Goal: Task Accomplishment & Management: Use online tool/utility

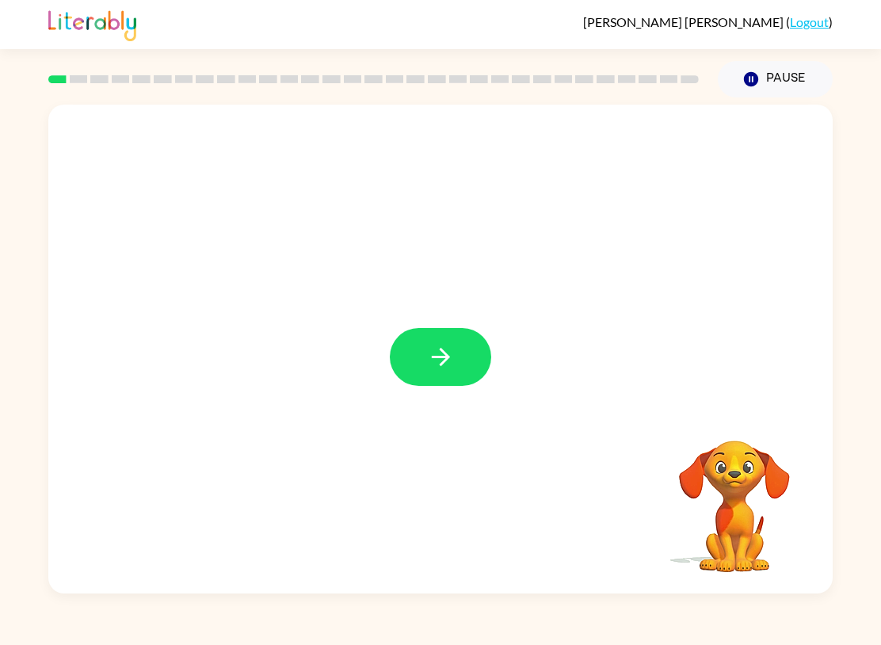
click at [446, 364] on icon "button" at bounding box center [441, 357] width 28 height 28
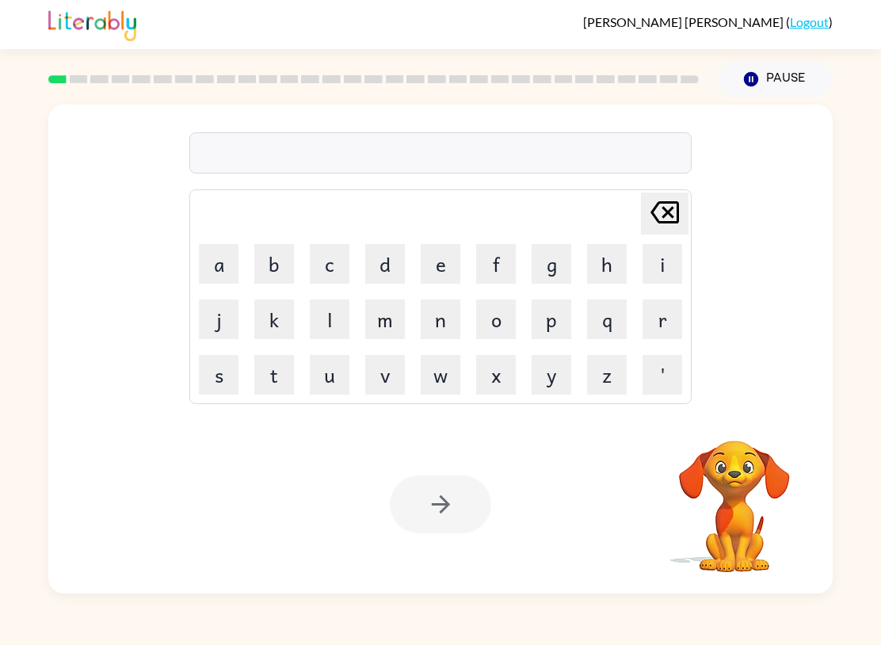
click at [213, 370] on button "s" at bounding box center [219, 375] width 40 height 40
click at [593, 266] on button "h" at bounding box center [607, 264] width 40 height 40
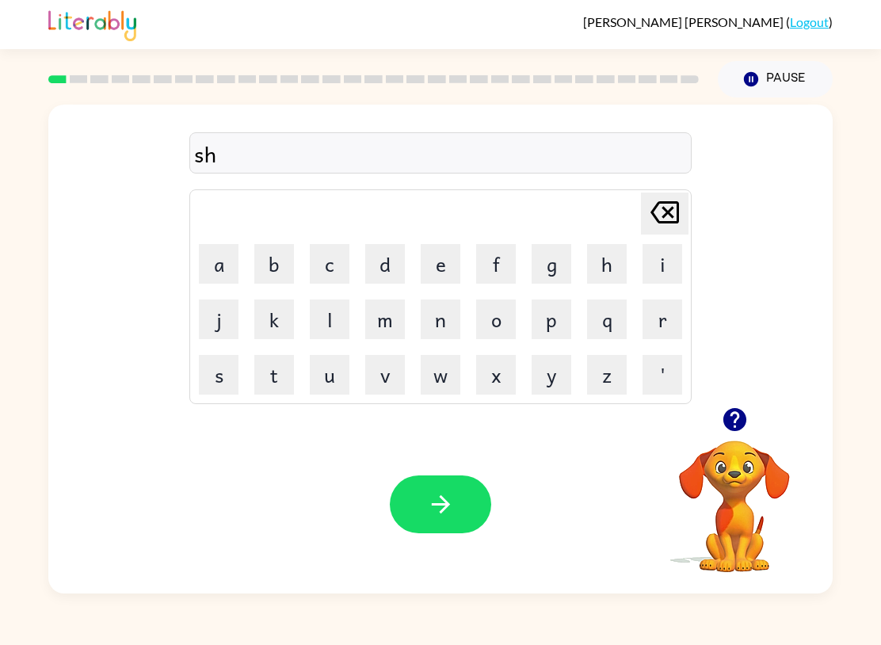
click at [335, 364] on button "u" at bounding box center [330, 375] width 40 height 40
click at [221, 378] on button "s" at bounding box center [219, 375] width 40 height 40
click at [613, 257] on button "h" at bounding box center [607, 264] width 40 height 40
click at [446, 517] on icon "button" at bounding box center [441, 504] width 28 height 28
click at [237, 254] on button "a" at bounding box center [219, 264] width 40 height 40
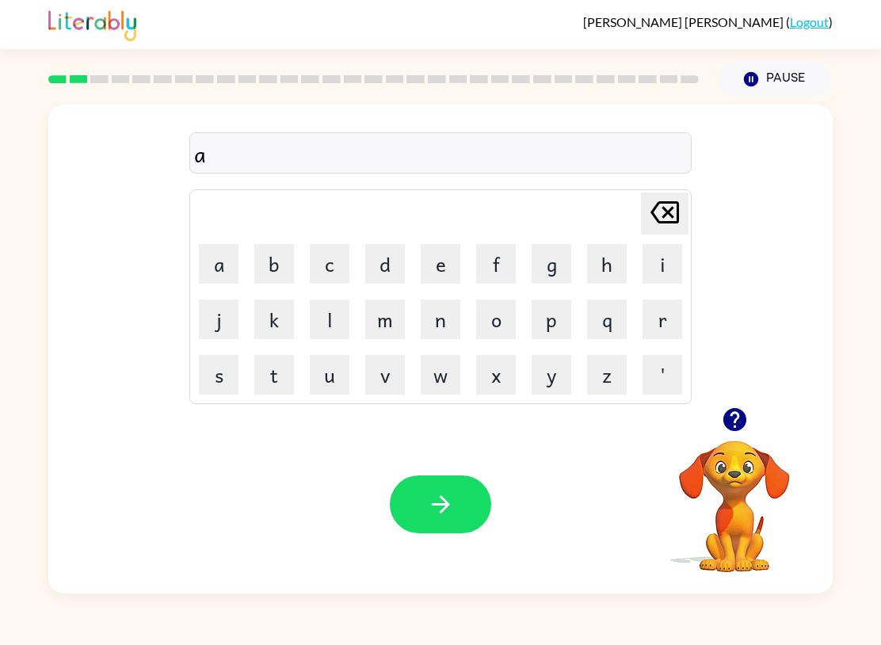
click at [536, 310] on button "p" at bounding box center [551, 319] width 40 height 40
click at [436, 250] on button "e" at bounding box center [441, 264] width 40 height 40
click at [659, 318] on button "r" at bounding box center [662, 319] width 40 height 40
click at [213, 272] on button "a" at bounding box center [219, 264] width 40 height 40
click at [432, 324] on button "n" at bounding box center [441, 319] width 40 height 40
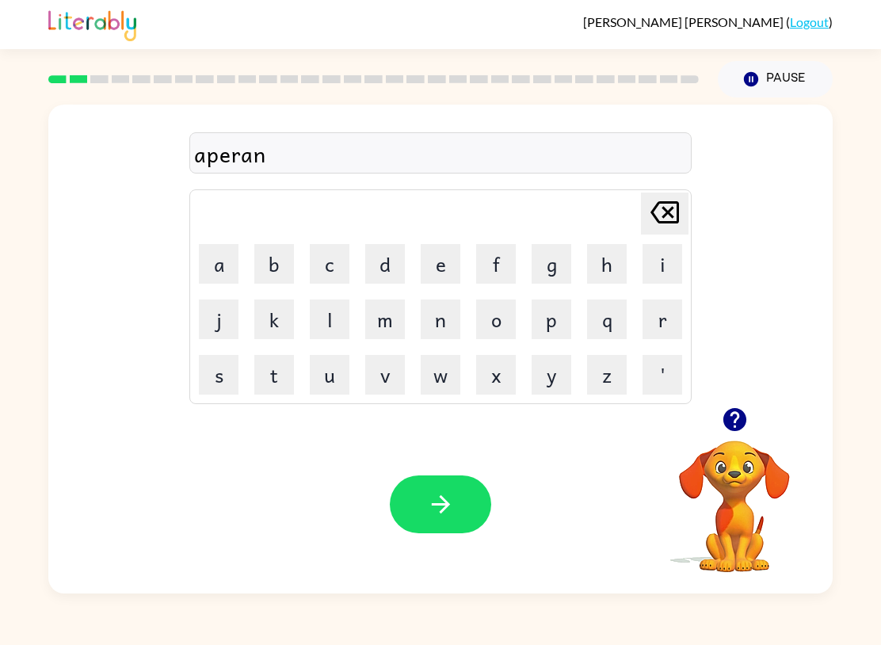
click at [230, 386] on button "s" at bounding box center [219, 375] width 40 height 40
click at [445, 268] on button "e" at bounding box center [441, 264] width 40 height 40
click at [230, 370] on button "s" at bounding box center [219, 375] width 40 height 40
click at [459, 497] on button "button" at bounding box center [440, 504] width 101 height 58
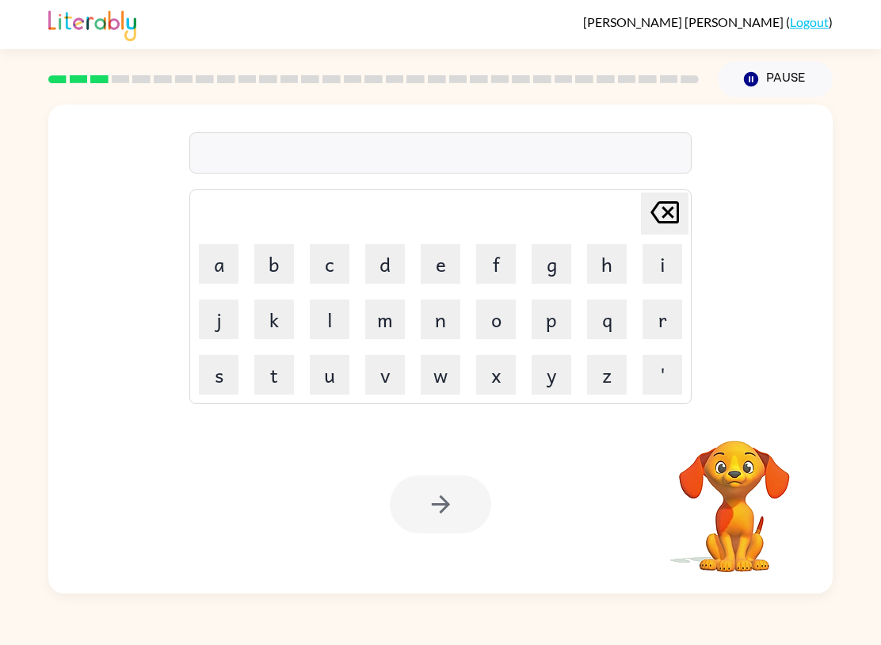
click at [659, 312] on button "r" at bounding box center [662, 319] width 40 height 40
click at [436, 265] on button "e" at bounding box center [441, 264] width 40 height 40
click at [223, 278] on button "a" at bounding box center [219, 264] width 40 height 40
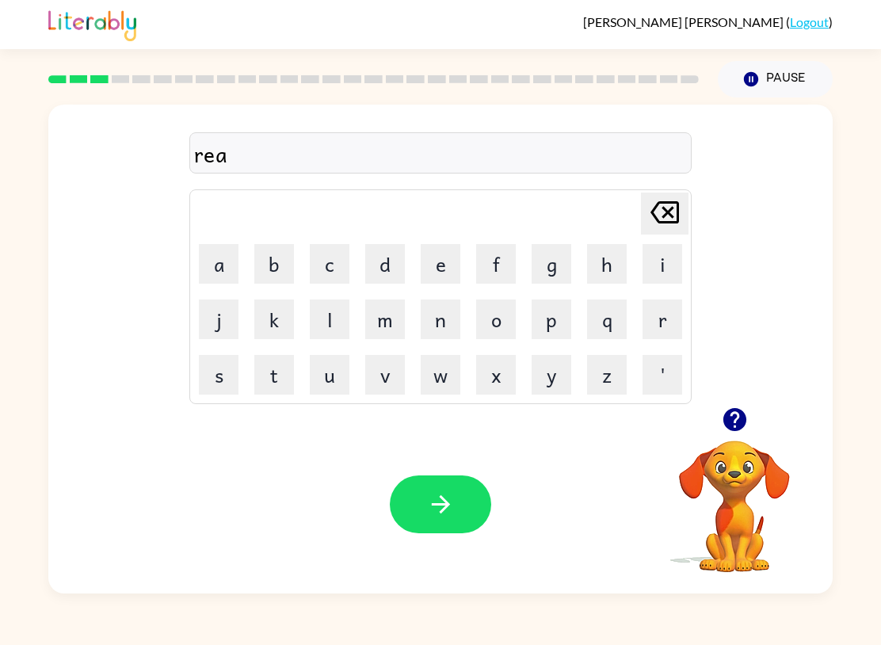
click at [321, 332] on button "l" at bounding box center [330, 319] width 40 height 40
click at [651, 261] on button "i" at bounding box center [662, 264] width 40 height 40
click at [269, 371] on button "t" at bounding box center [274, 375] width 40 height 40
click at [542, 375] on button "y" at bounding box center [551, 375] width 40 height 40
click at [448, 515] on icon "button" at bounding box center [441, 504] width 28 height 28
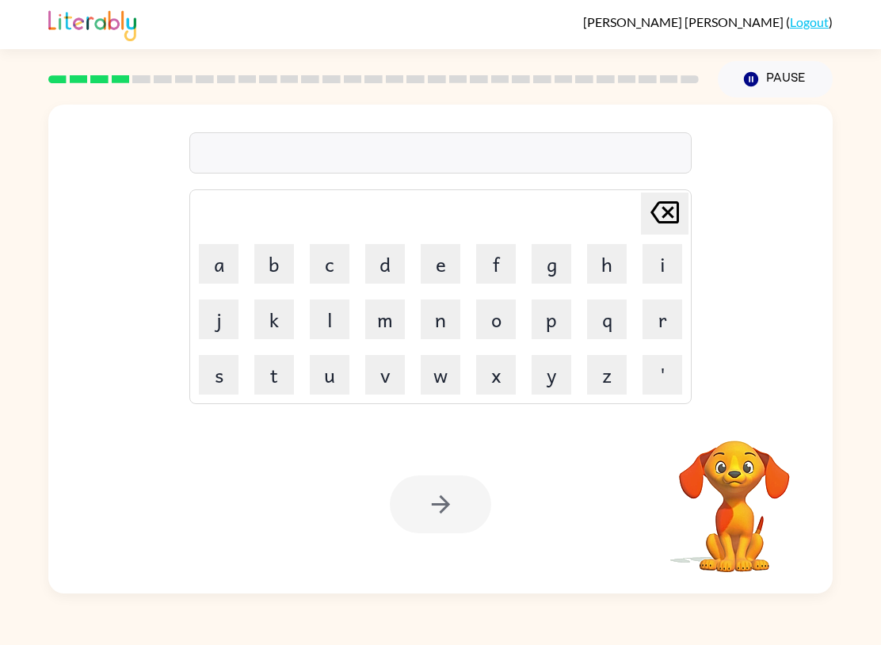
click at [449, 260] on button "e" at bounding box center [441, 264] width 40 height 40
click at [329, 309] on button "l" at bounding box center [330, 319] width 40 height 40
click at [661, 266] on button "i" at bounding box center [662, 264] width 40 height 40
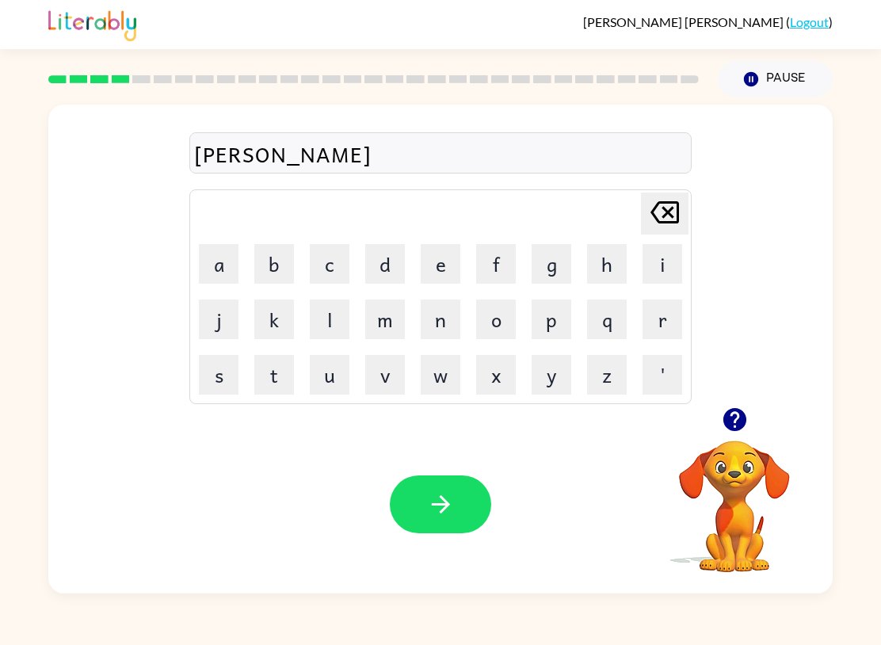
click at [369, 310] on button "m" at bounding box center [385, 319] width 40 height 40
click at [661, 266] on button "i" at bounding box center [662, 264] width 40 height 40
click at [452, 331] on button "n" at bounding box center [441, 319] width 40 height 40
click at [229, 268] on button "a" at bounding box center [219, 264] width 40 height 40
click at [292, 363] on button "t" at bounding box center [274, 375] width 40 height 40
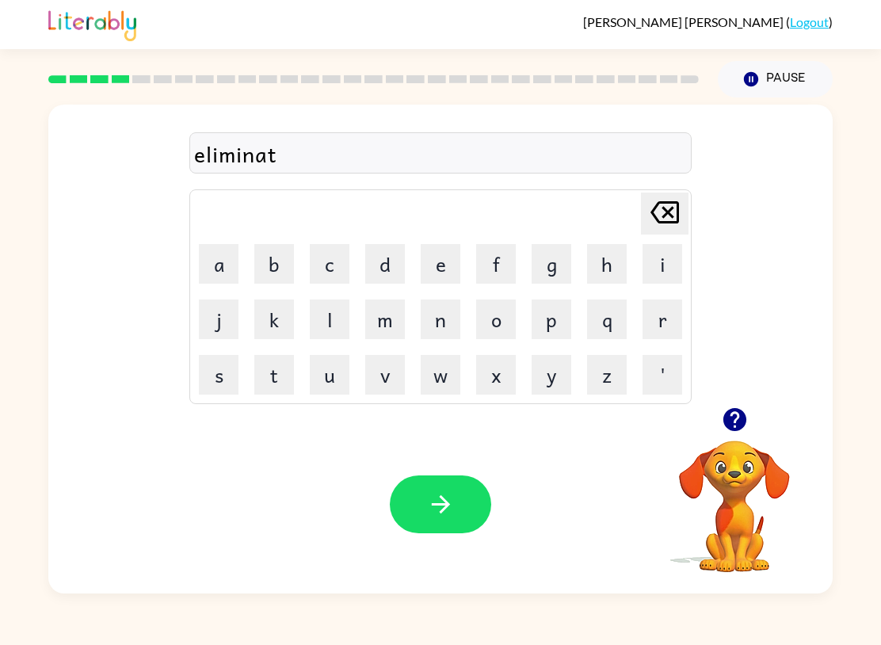
click at [447, 264] on button "e" at bounding box center [441, 264] width 40 height 40
click at [457, 519] on button "button" at bounding box center [440, 504] width 101 height 58
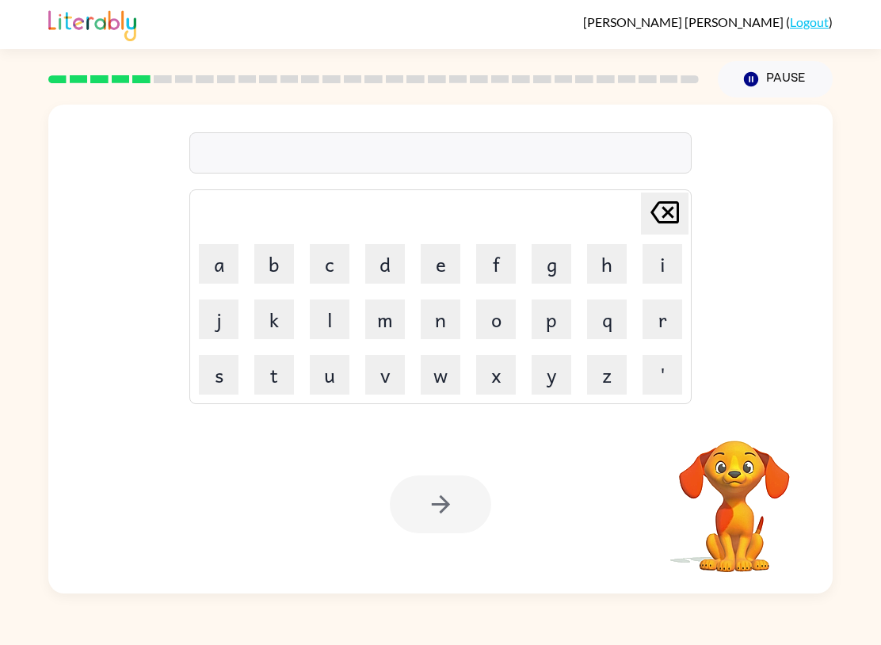
click at [406, 227] on td "[PERSON_NAME] last character input" at bounding box center [440, 214] width 497 height 44
click at [390, 276] on button "d" at bounding box center [385, 264] width 40 height 40
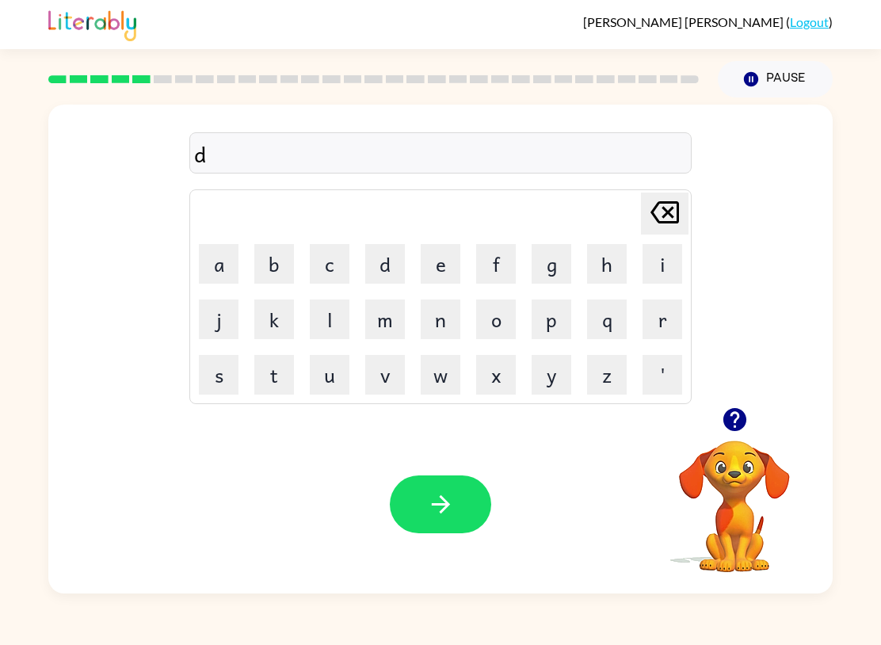
click at [339, 375] on button "u" at bounding box center [330, 375] width 40 height 40
click at [551, 320] on button "p" at bounding box center [551, 319] width 40 height 40
click at [334, 320] on button "l" at bounding box center [330, 319] width 40 height 40
click at [679, 266] on button "i" at bounding box center [662, 264] width 40 height 40
click at [334, 265] on button "c" at bounding box center [330, 264] width 40 height 40
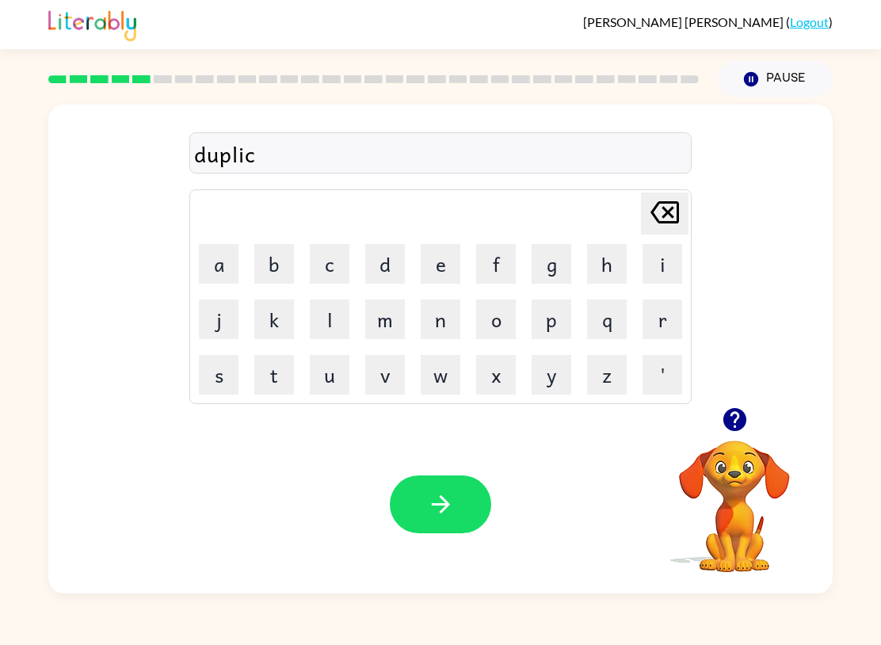
click at [210, 263] on button "a" at bounding box center [219, 264] width 40 height 40
click at [278, 375] on button "t" at bounding box center [274, 375] width 40 height 40
click at [449, 267] on button "e" at bounding box center [441, 264] width 40 height 40
click at [440, 516] on icon "button" at bounding box center [441, 504] width 28 height 28
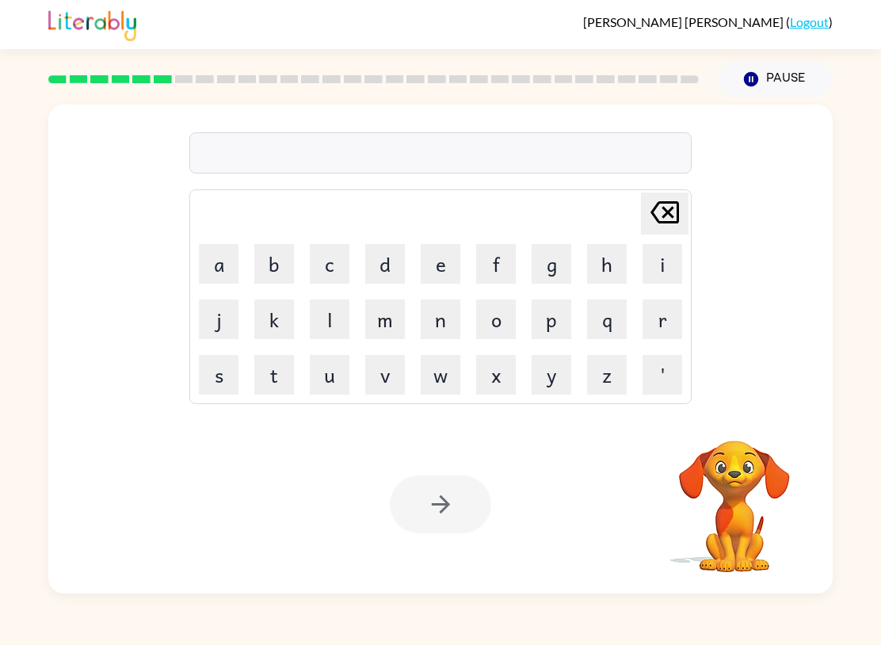
click at [128, 1] on div "[PERSON_NAME] ( Logout )" at bounding box center [440, 24] width 784 height 49
click at [389, 388] on button "v" at bounding box center [385, 375] width 40 height 40
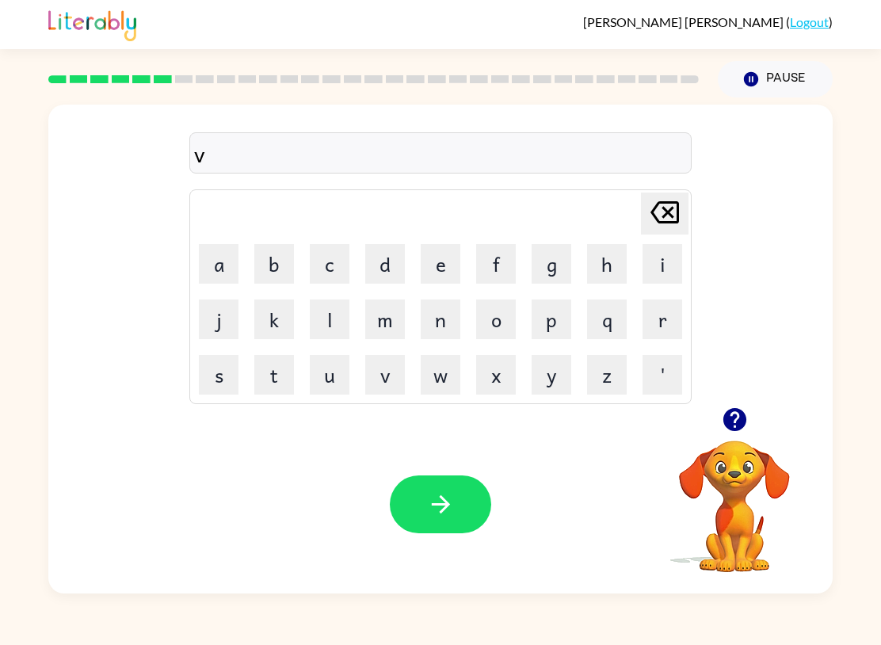
click at [225, 270] on button "a" at bounding box center [219, 264] width 40 height 40
click at [327, 267] on button "c" at bounding box center [330, 264] width 40 height 40
click at [214, 265] on button "a" at bounding box center [219, 264] width 40 height 40
click at [285, 361] on button "t" at bounding box center [274, 375] width 40 height 40
click at [660, 268] on button "i" at bounding box center [662, 264] width 40 height 40
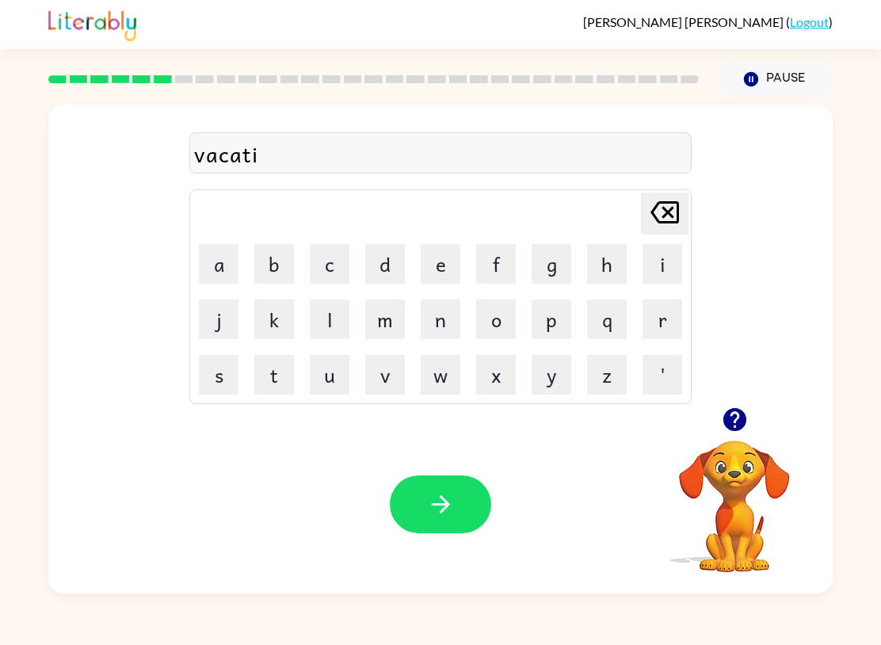
click at [510, 295] on td "o" at bounding box center [496, 319] width 54 height 54
click at [484, 321] on button "o" at bounding box center [496, 319] width 40 height 40
click at [427, 322] on button "n" at bounding box center [441, 319] width 40 height 40
click at [422, 502] on button "button" at bounding box center [440, 504] width 101 height 58
click at [541, 314] on button "p" at bounding box center [551, 319] width 40 height 40
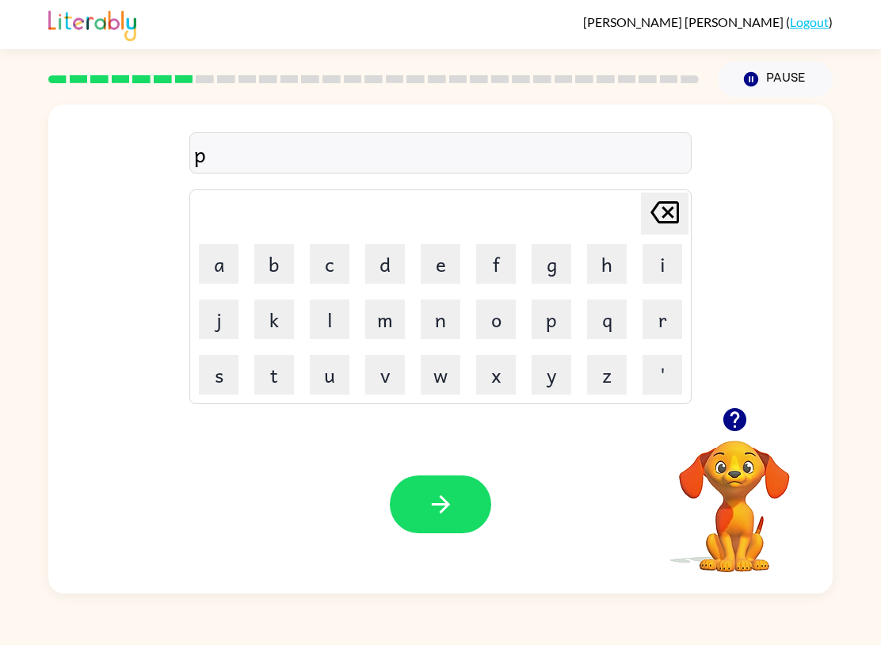
click at [331, 362] on button "u" at bounding box center [330, 375] width 40 height 40
click at [377, 266] on button "d" at bounding box center [385, 264] width 40 height 40
click at [377, 265] on button "d" at bounding box center [385, 264] width 40 height 40
click at [328, 314] on button "l" at bounding box center [330, 319] width 40 height 40
click at [447, 249] on button "e" at bounding box center [441, 264] width 40 height 40
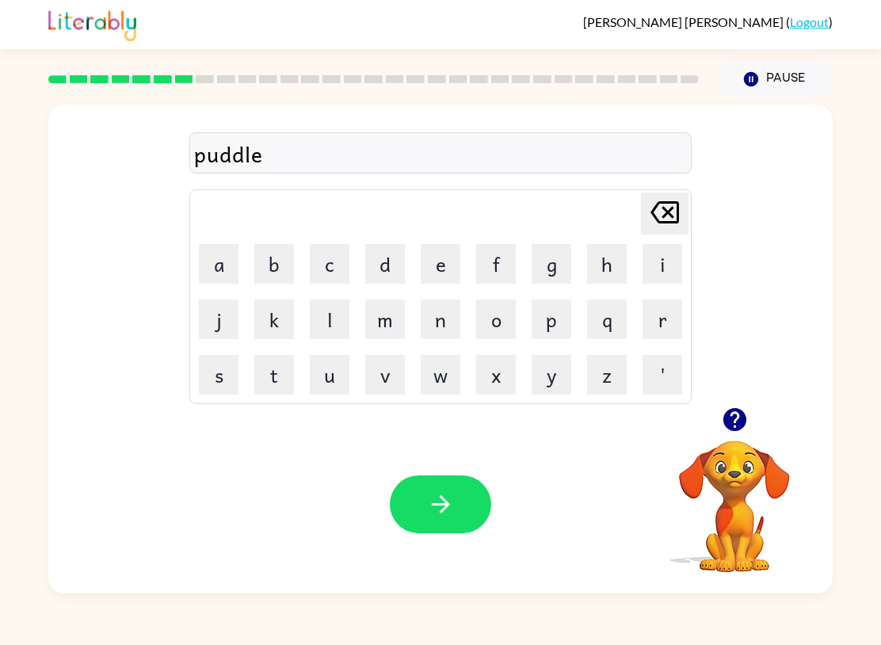
click at [463, 505] on button "button" at bounding box center [440, 504] width 101 height 58
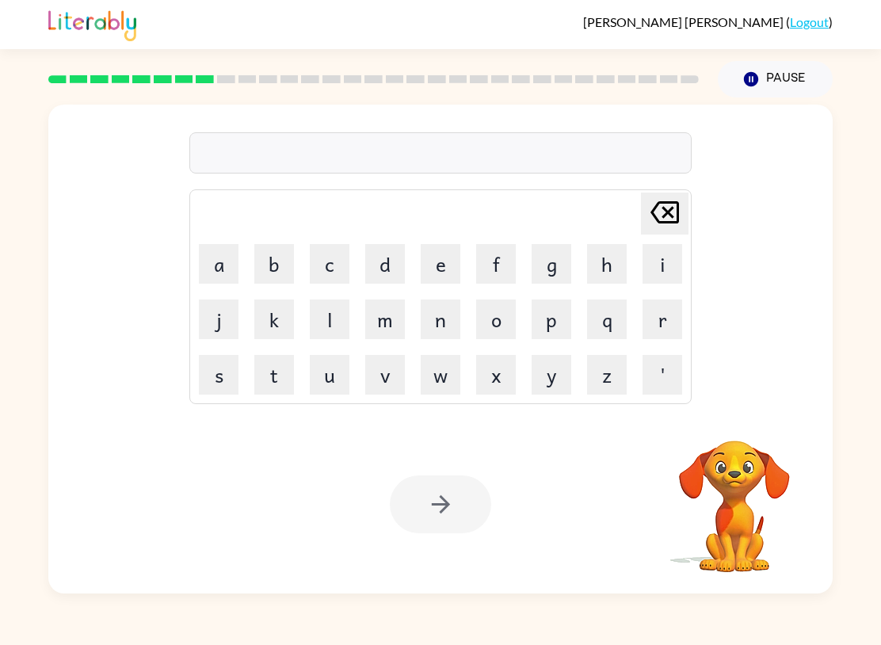
click at [878, 355] on div "[PERSON_NAME] last character input a b c d e f g h i j k l m n o p q r s t u v …" at bounding box center [440, 345] width 881 height 496
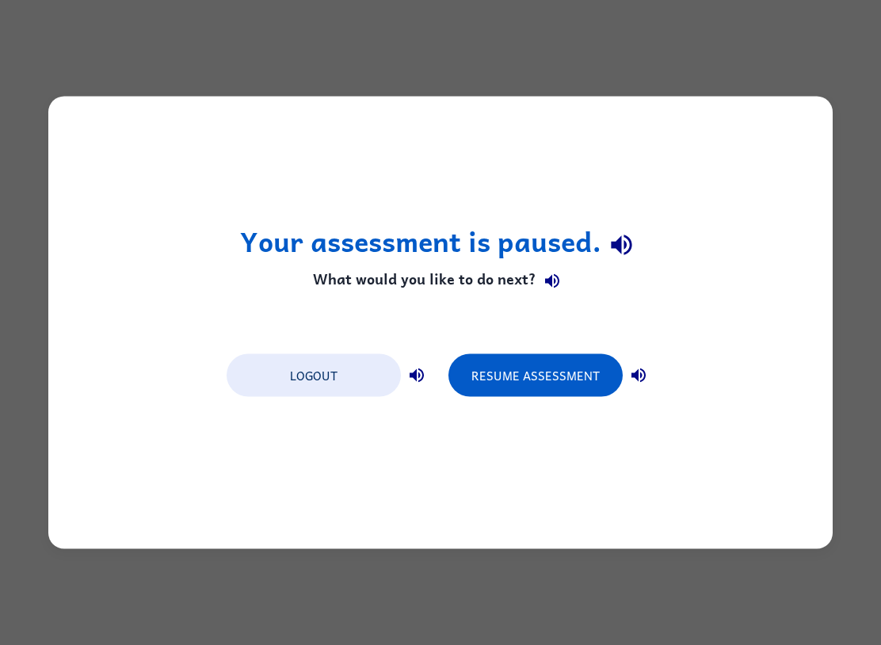
click at [574, 377] on button "Resume Assessment" at bounding box center [535, 375] width 174 height 43
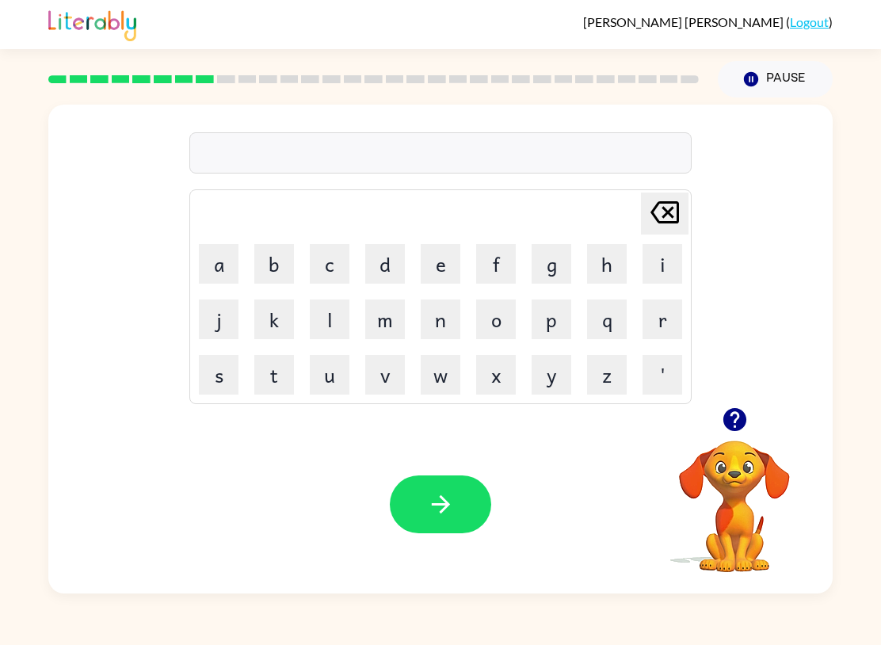
click at [552, 307] on button "p" at bounding box center [551, 319] width 40 height 40
click at [744, 496] on video "Your browser must support playing .mp4 files to use Literably. Please try using…" at bounding box center [734, 495] width 158 height 158
click at [725, 427] on icon "button" at bounding box center [733, 419] width 23 height 23
click at [219, 253] on button "a" at bounding box center [219, 264] width 40 height 40
click at [677, 313] on button "r" at bounding box center [662, 319] width 40 height 40
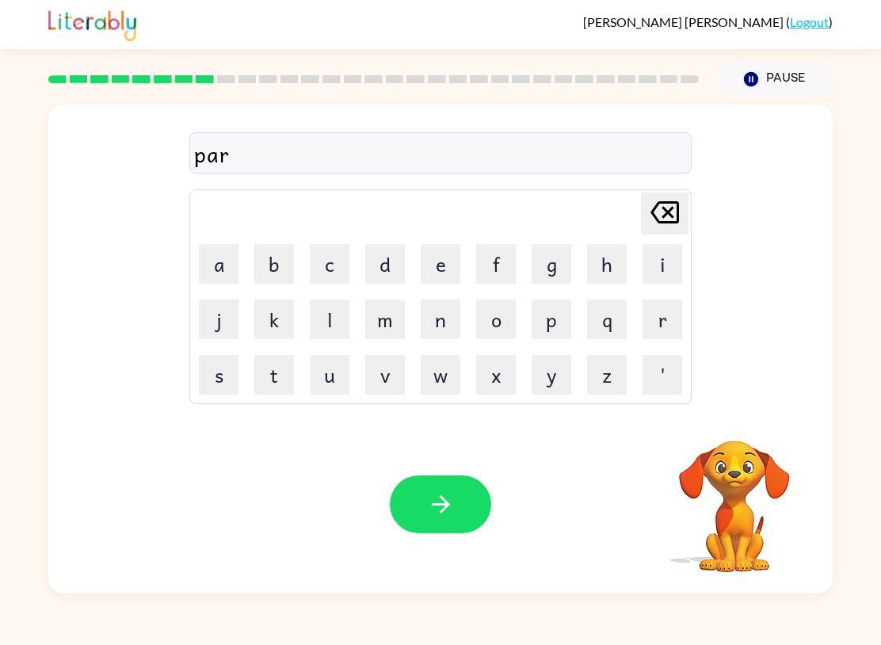
click at [268, 372] on button "t" at bounding box center [274, 375] width 40 height 40
click at [665, 257] on button "i" at bounding box center [662, 264] width 40 height 40
click at [335, 257] on button "c" at bounding box center [330, 264] width 40 height 40
click at [337, 321] on button "l" at bounding box center [330, 319] width 40 height 40
click at [425, 261] on button "e" at bounding box center [441, 264] width 40 height 40
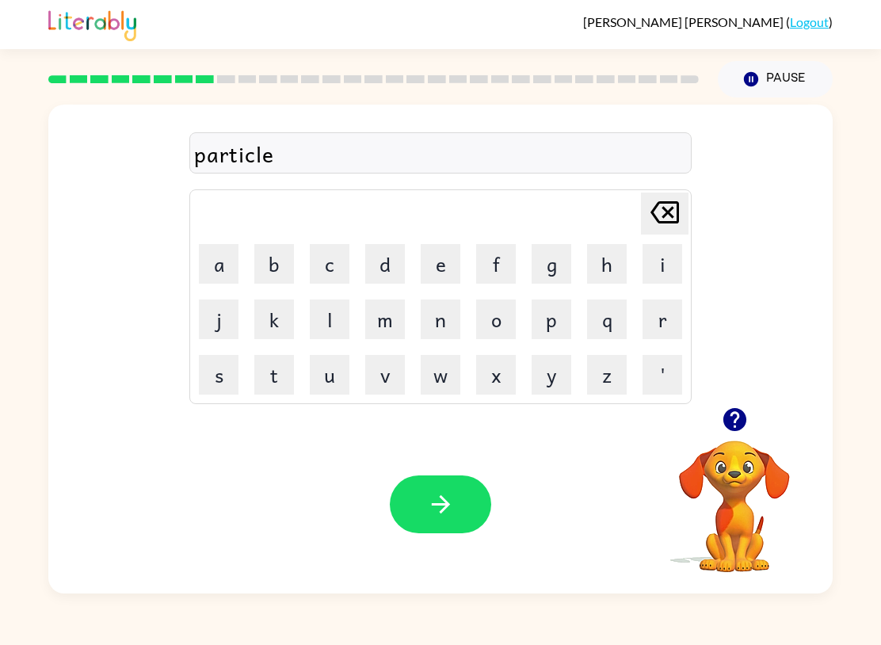
click at [425, 508] on button "button" at bounding box center [440, 504] width 101 height 58
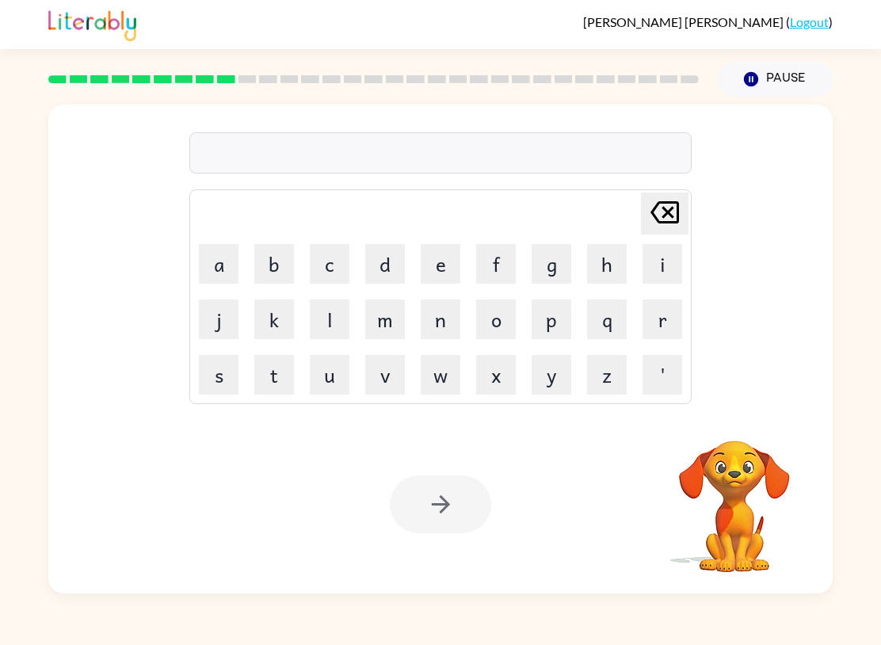
click at [668, 331] on button "r" at bounding box center [662, 319] width 40 height 40
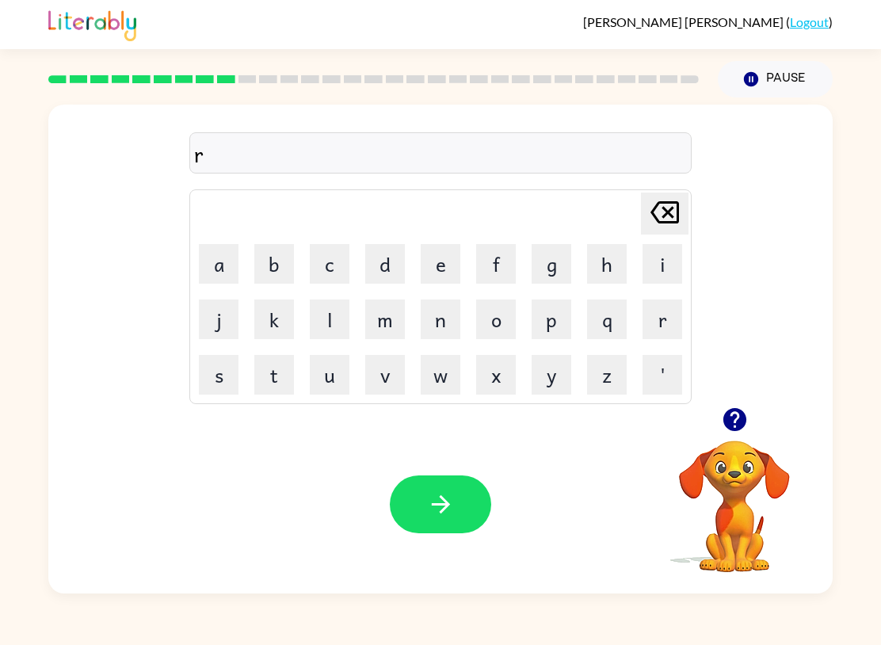
click at [447, 261] on button "e" at bounding box center [441, 264] width 40 height 40
click at [311, 261] on button "c" at bounding box center [330, 264] width 40 height 40
click at [224, 260] on button "a" at bounding box center [219, 264] width 40 height 40
click at [609, 325] on button "q" at bounding box center [607, 319] width 40 height 40
click at [674, 225] on icon "[PERSON_NAME] last character input" at bounding box center [664, 212] width 38 height 38
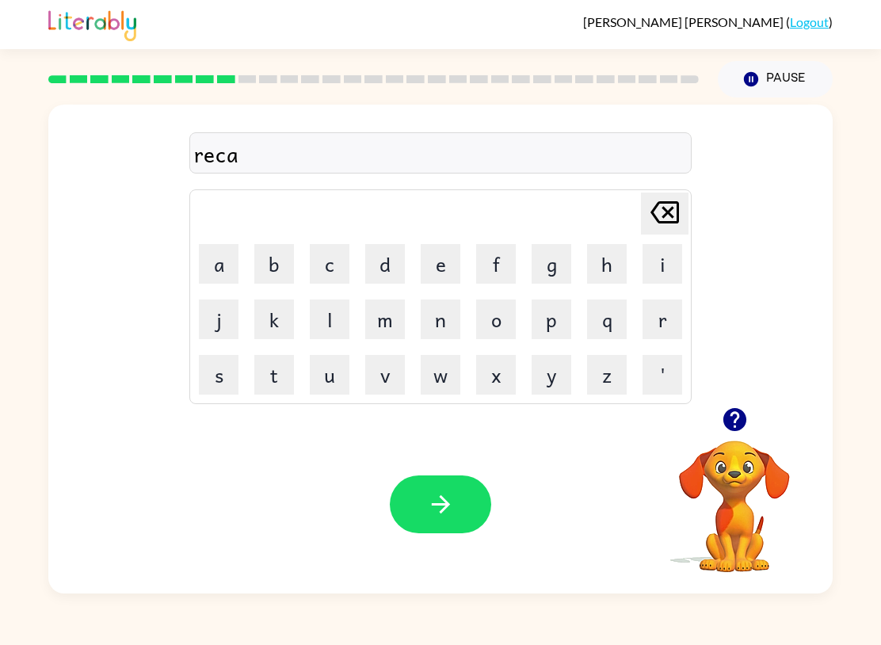
click at [554, 306] on button "p" at bounding box center [551, 319] width 40 height 40
click at [283, 378] on button "t" at bounding box center [274, 375] width 40 height 40
click at [333, 371] on button "u" at bounding box center [330, 375] width 40 height 40
click at [666, 321] on button "r" at bounding box center [662, 319] width 40 height 40
click at [428, 262] on button "e" at bounding box center [441, 264] width 40 height 40
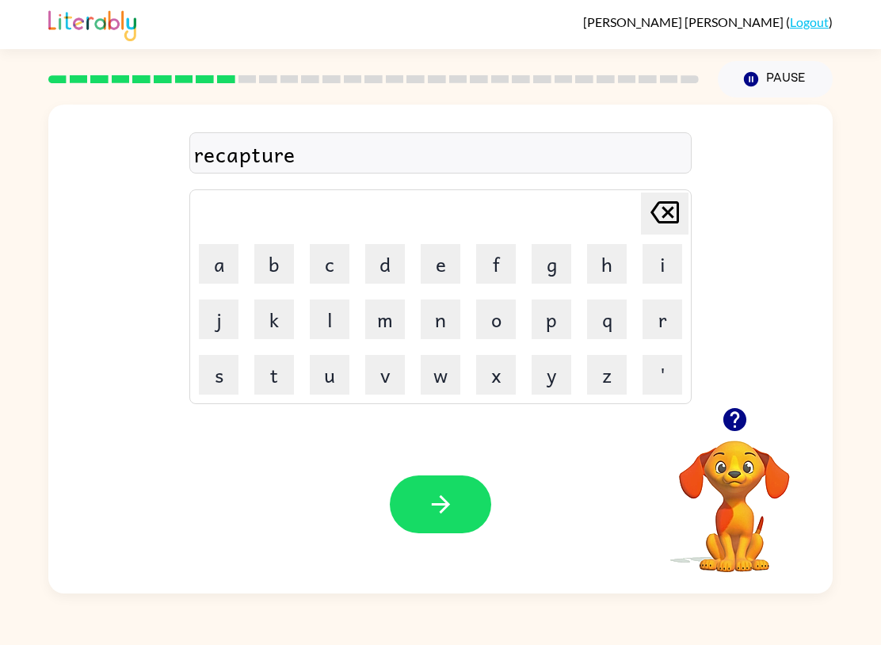
click at [457, 510] on button "button" at bounding box center [440, 504] width 101 height 58
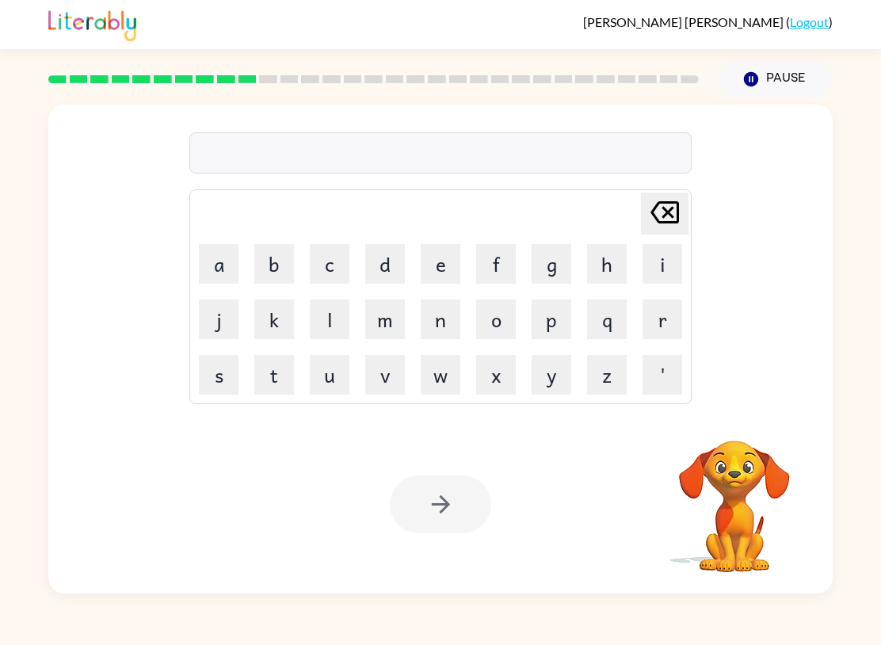
click at [545, 312] on button "p" at bounding box center [551, 319] width 40 height 40
click at [659, 337] on button "r" at bounding box center [662, 319] width 40 height 40
click at [444, 263] on button "e" at bounding box center [441, 264] width 40 height 40
click at [444, 262] on button "e" at bounding box center [441, 264] width 40 height 40
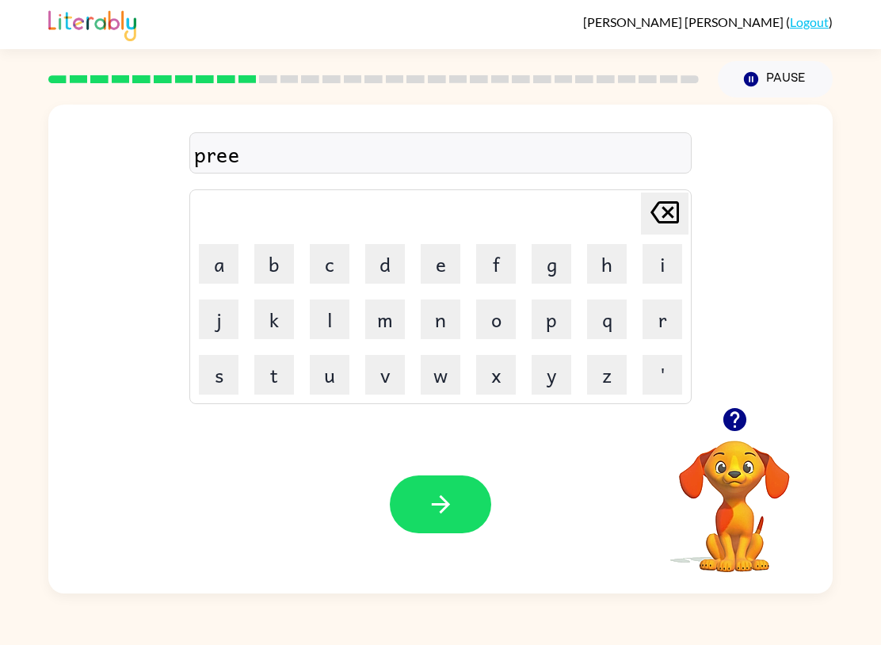
click at [221, 376] on button "s" at bounding box center [219, 375] width 40 height 40
click at [670, 204] on icon "[PERSON_NAME] last character input" at bounding box center [664, 212] width 38 height 38
click at [231, 375] on button "s" at bounding box center [219, 375] width 40 height 40
click at [323, 265] on button "c" at bounding box center [330, 264] width 40 height 40
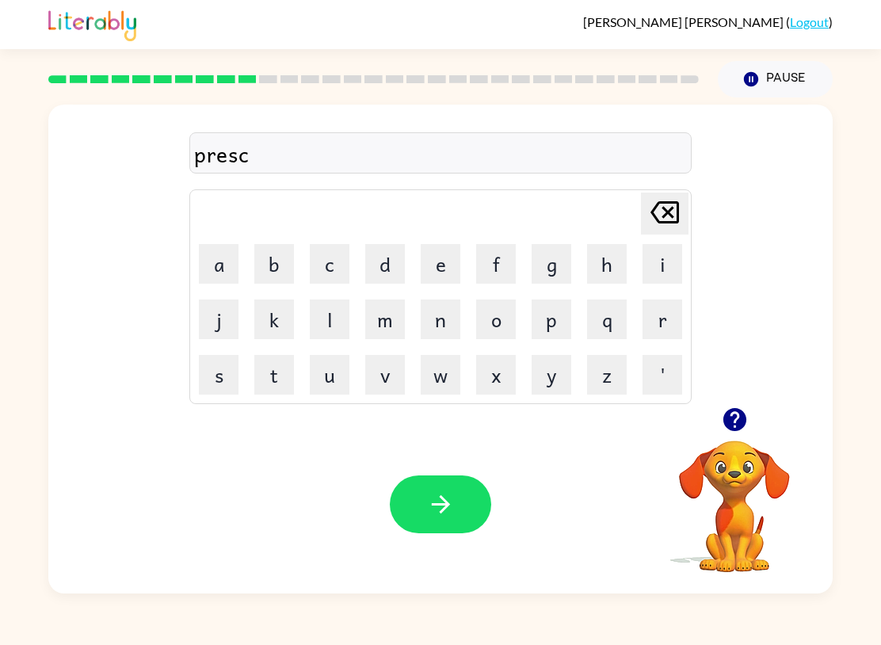
click at [589, 268] on button "h" at bounding box center [607, 264] width 40 height 40
click at [502, 319] on button "o" at bounding box center [496, 319] width 40 height 40
click at [502, 318] on button "o" at bounding box center [496, 319] width 40 height 40
click at [338, 315] on button "l" at bounding box center [330, 319] width 40 height 40
click at [441, 508] on icon "button" at bounding box center [441, 504] width 28 height 28
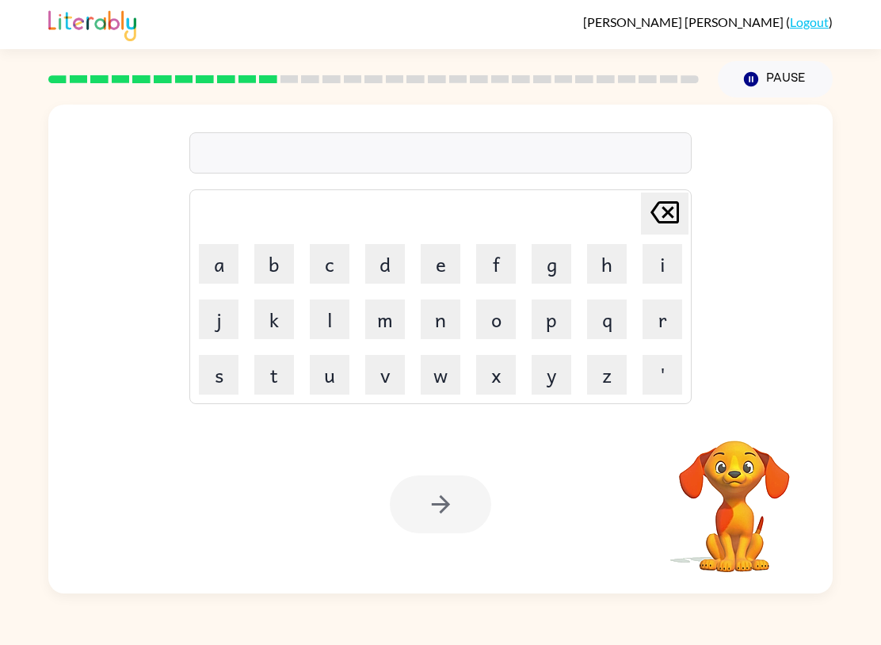
click at [652, 269] on button "i" at bounding box center [662, 264] width 40 height 40
click at [676, 213] on icon "[PERSON_NAME] last character input" at bounding box center [664, 212] width 38 height 38
click at [335, 267] on button "c" at bounding box center [330, 264] width 40 height 40
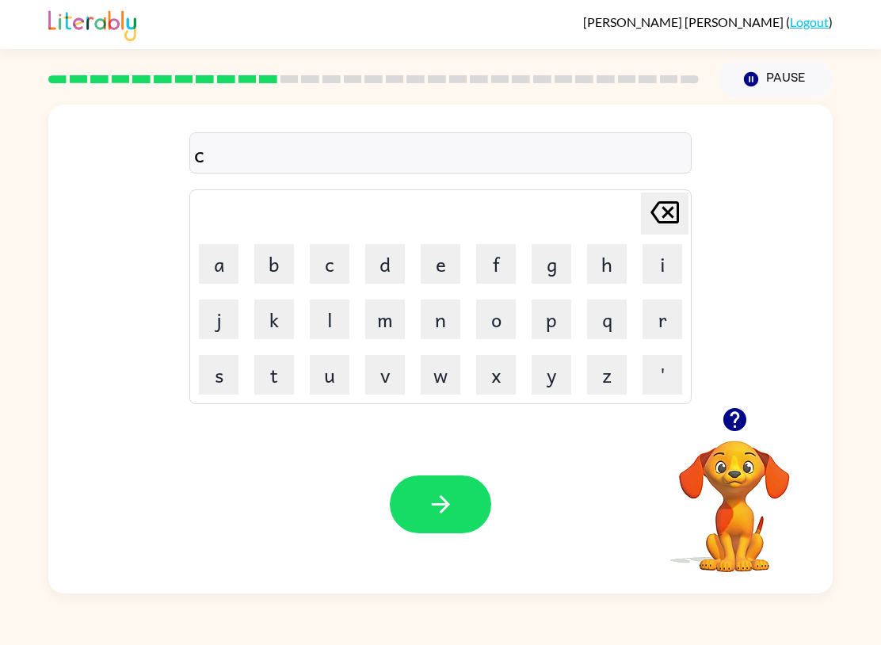
click at [651, 328] on button "r" at bounding box center [662, 319] width 40 height 40
click at [233, 257] on button "a" at bounding box center [219, 264] width 40 height 40
click at [384, 391] on button "v" at bounding box center [385, 375] width 40 height 40
click at [458, 254] on button "e" at bounding box center [441, 264] width 40 height 40
click at [425, 509] on button "button" at bounding box center [440, 504] width 101 height 58
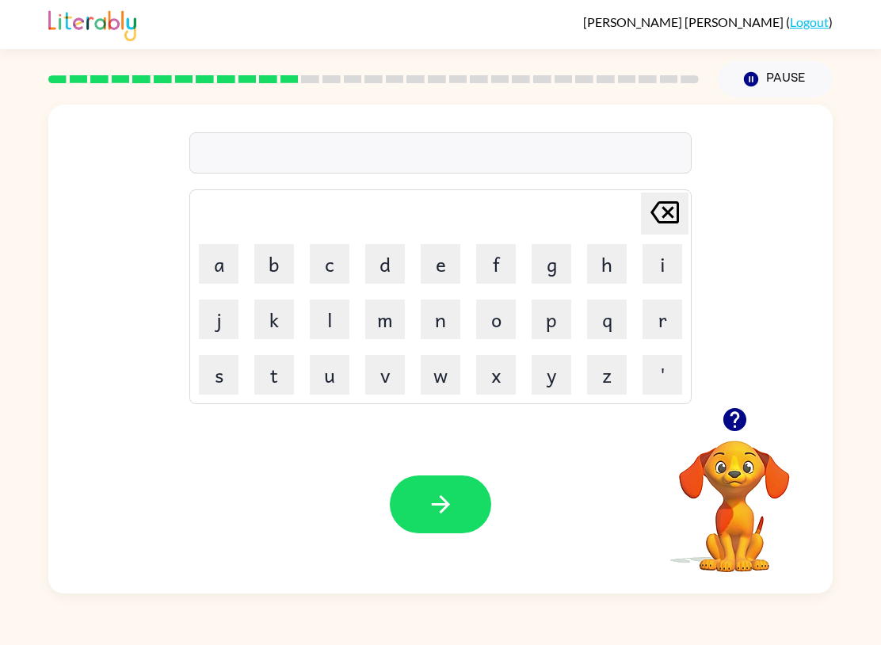
click at [754, 406] on div at bounding box center [734, 419] width 158 height 40
click at [398, 267] on button "d" at bounding box center [385, 264] width 40 height 40
click at [623, 256] on button "h" at bounding box center [607, 264] width 40 height 40
click at [666, 211] on icon at bounding box center [664, 212] width 29 height 22
click at [666, 253] on button "i" at bounding box center [662, 264] width 40 height 40
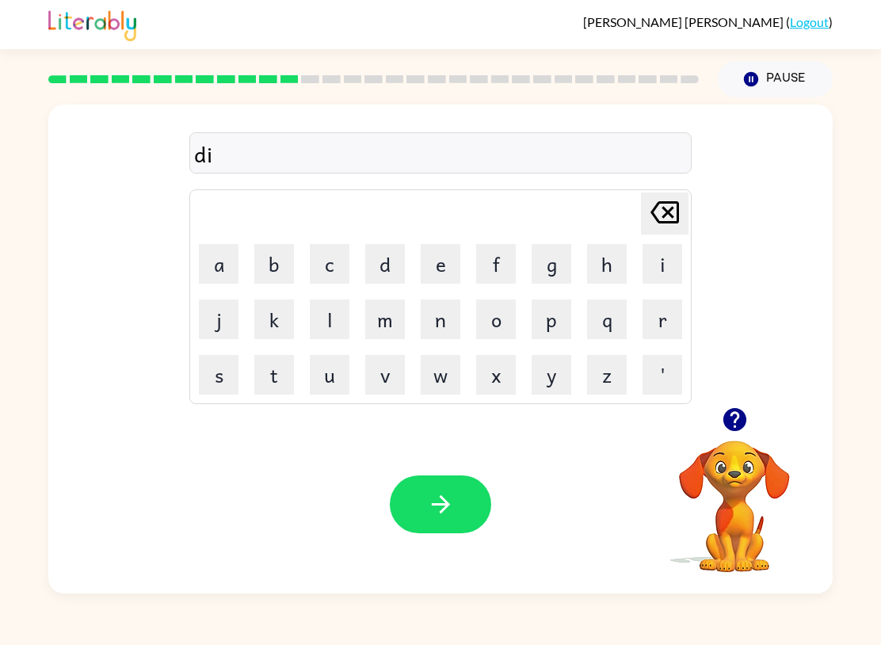
click at [329, 257] on button "c" at bounding box center [330, 264] width 40 height 40
click at [283, 368] on button "t" at bounding box center [274, 375] width 40 height 40
click at [220, 244] on button "a" at bounding box center [219, 264] width 40 height 40
click at [273, 360] on button "t" at bounding box center [274, 375] width 40 height 40
click at [440, 265] on button "e" at bounding box center [441, 264] width 40 height 40
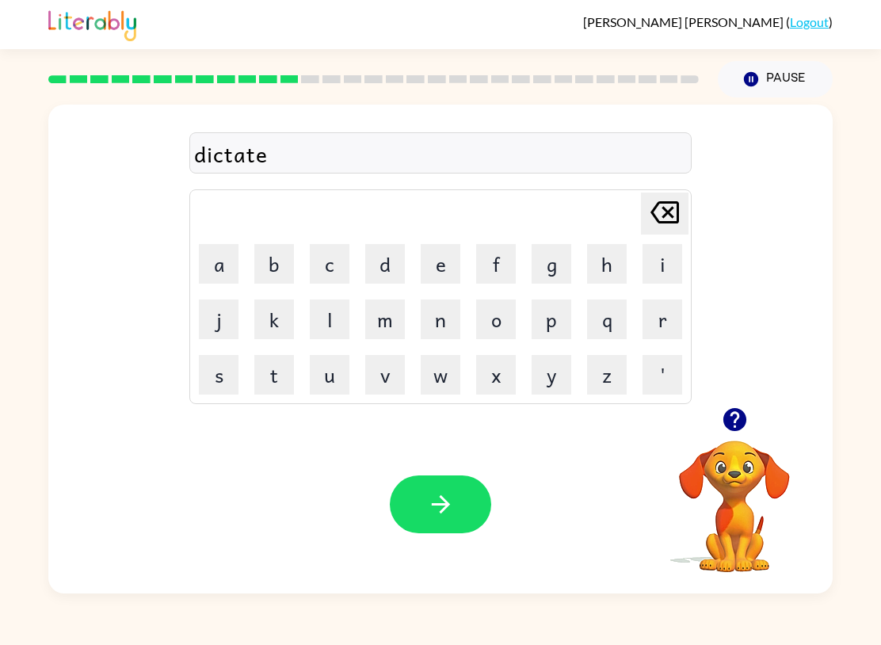
click at [460, 505] on button "button" at bounding box center [440, 504] width 101 height 58
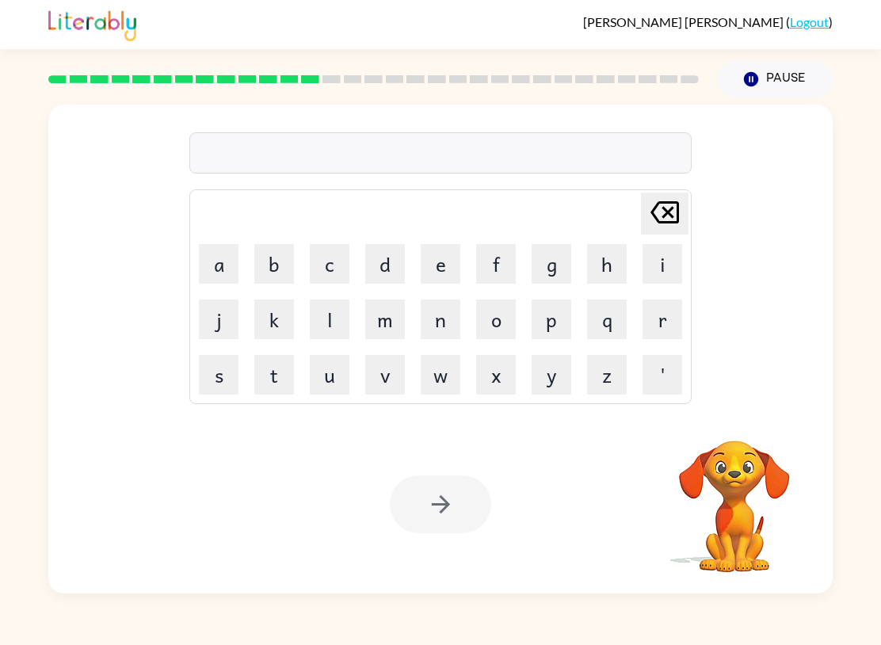
click at [601, 324] on button "q" at bounding box center [607, 319] width 40 height 40
click at [662, 218] on icon "[PERSON_NAME] last character input" at bounding box center [664, 212] width 38 height 38
click at [569, 299] on button "p" at bounding box center [551, 319] width 40 height 40
click at [192, 269] on td "a" at bounding box center [219, 264] width 54 height 54
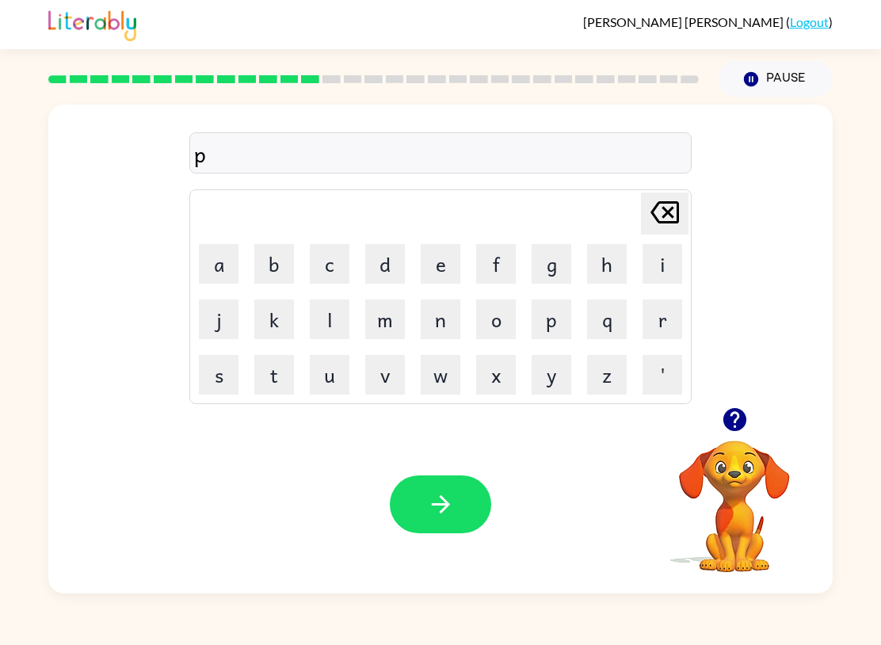
click at [533, 379] on button "y" at bounding box center [551, 375] width 40 height 40
click at [677, 204] on icon at bounding box center [664, 212] width 29 height 22
click at [229, 257] on button "a" at bounding box center [219, 264] width 40 height 40
click at [551, 376] on button "y" at bounding box center [551, 375] width 40 height 40
click at [388, 319] on button "m" at bounding box center [385, 319] width 40 height 40
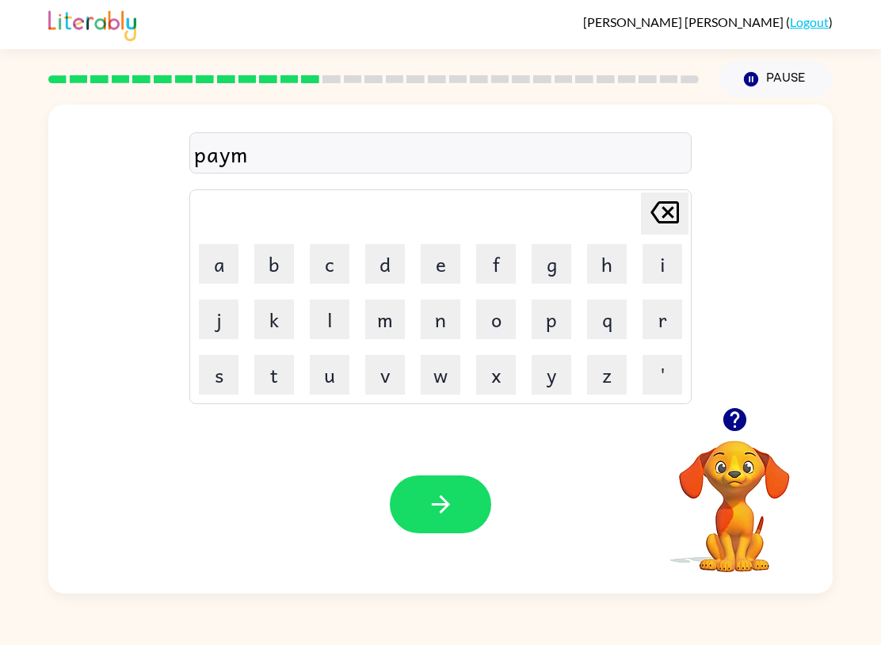
click at [436, 265] on button "e" at bounding box center [441, 264] width 40 height 40
click at [443, 331] on button "n" at bounding box center [441, 319] width 40 height 40
click at [283, 371] on button "t" at bounding box center [274, 375] width 40 height 40
click at [445, 518] on icon "button" at bounding box center [441, 504] width 28 height 28
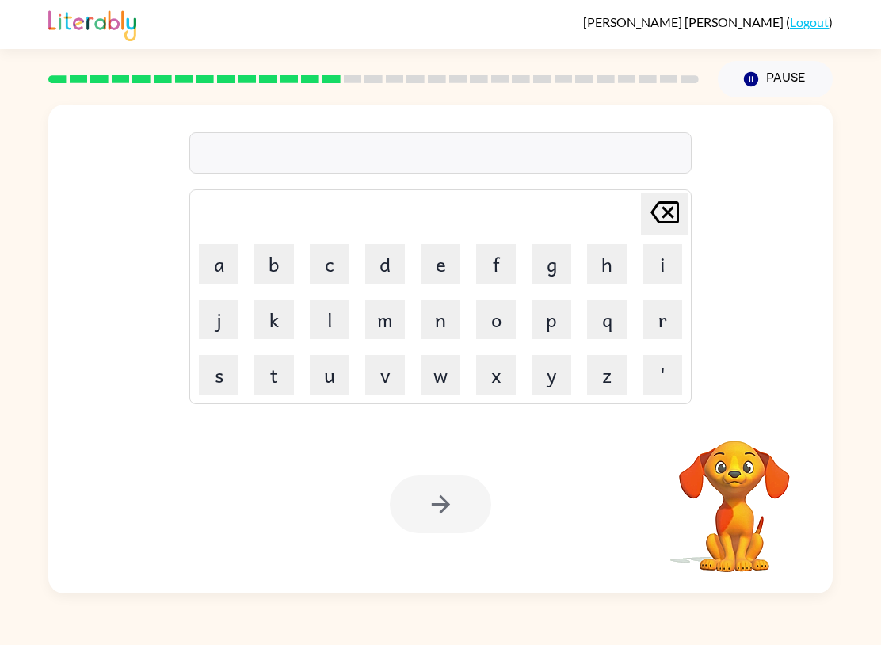
click at [402, 320] on button "m" at bounding box center [385, 319] width 40 height 40
click at [230, 268] on button "a" at bounding box center [219, 264] width 40 height 40
click at [209, 333] on button "j" at bounding box center [219, 319] width 40 height 40
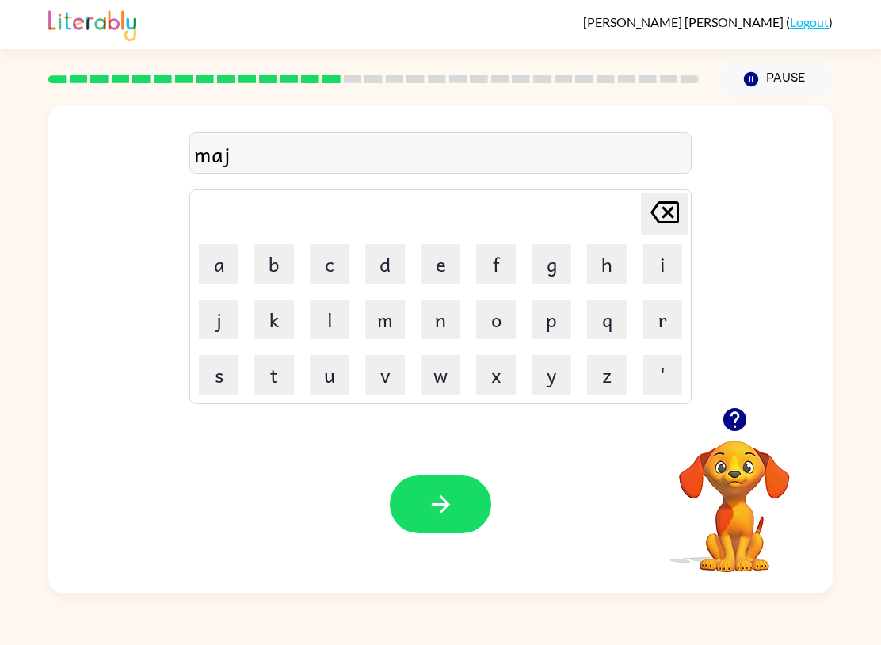
click at [504, 318] on button "o" at bounding box center [496, 319] width 40 height 40
click at [676, 317] on button "r" at bounding box center [662, 319] width 40 height 40
click at [430, 516] on icon "button" at bounding box center [441, 504] width 28 height 28
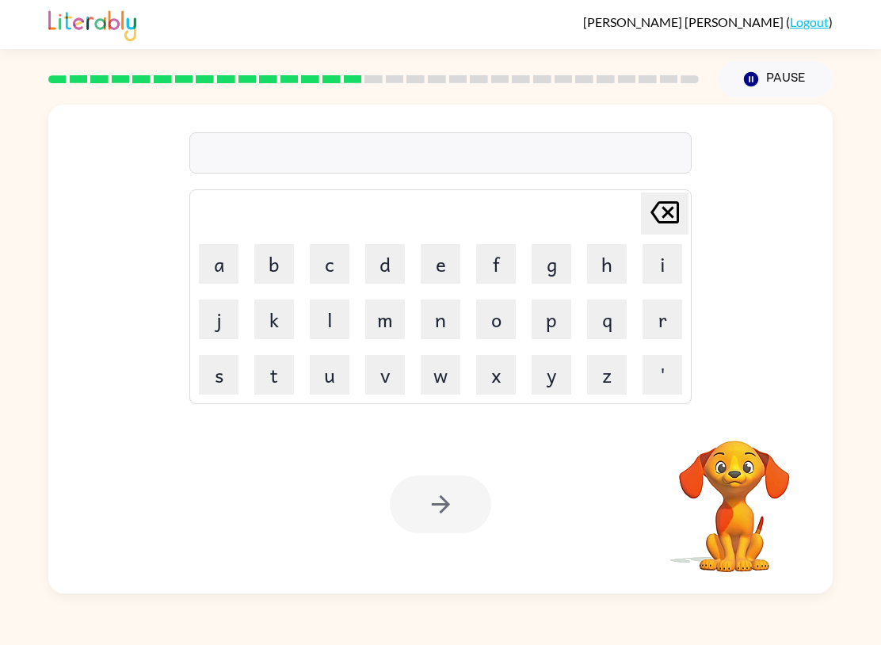
click at [214, 374] on button "s" at bounding box center [219, 375] width 40 height 40
click at [617, 314] on button "q" at bounding box center [607, 319] width 40 height 40
click at [662, 207] on icon "[PERSON_NAME] last character input" at bounding box center [664, 212] width 38 height 38
click at [209, 266] on button "a" at bounding box center [219, 264] width 40 height 40
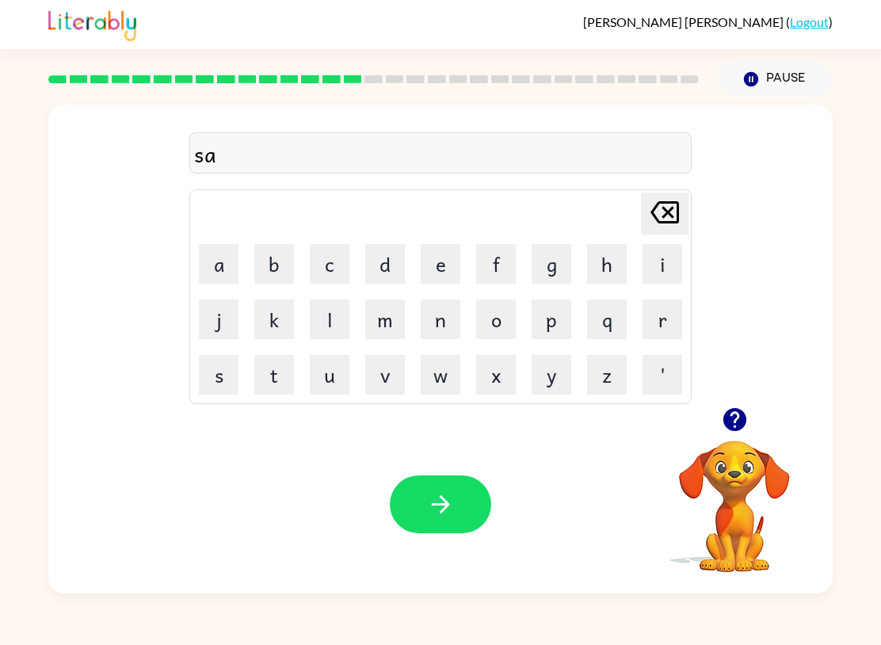
click at [687, 211] on button "[PERSON_NAME] last character input" at bounding box center [665, 213] width 48 height 42
click at [554, 313] on button "p" at bounding box center [551, 319] width 40 height 40
click at [204, 269] on button "a" at bounding box center [219, 264] width 40 height 40
click at [668, 325] on button "r" at bounding box center [662, 319] width 40 height 40
click at [261, 307] on button "k" at bounding box center [274, 319] width 40 height 40
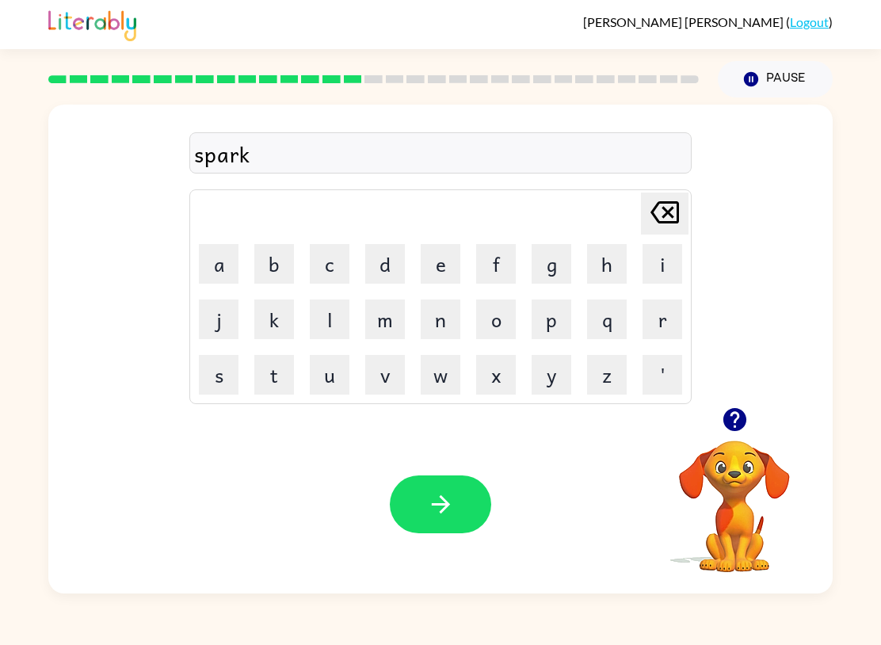
click at [450, 493] on icon "button" at bounding box center [441, 504] width 28 height 28
click at [662, 233] on div "[PERSON_NAME] last character input" at bounding box center [664, 213] width 38 height 40
click at [550, 324] on button "p" at bounding box center [551, 319] width 40 height 40
click at [216, 265] on button "a" at bounding box center [219, 264] width 40 height 40
click at [342, 313] on button "l" at bounding box center [330, 319] width 40 height 40
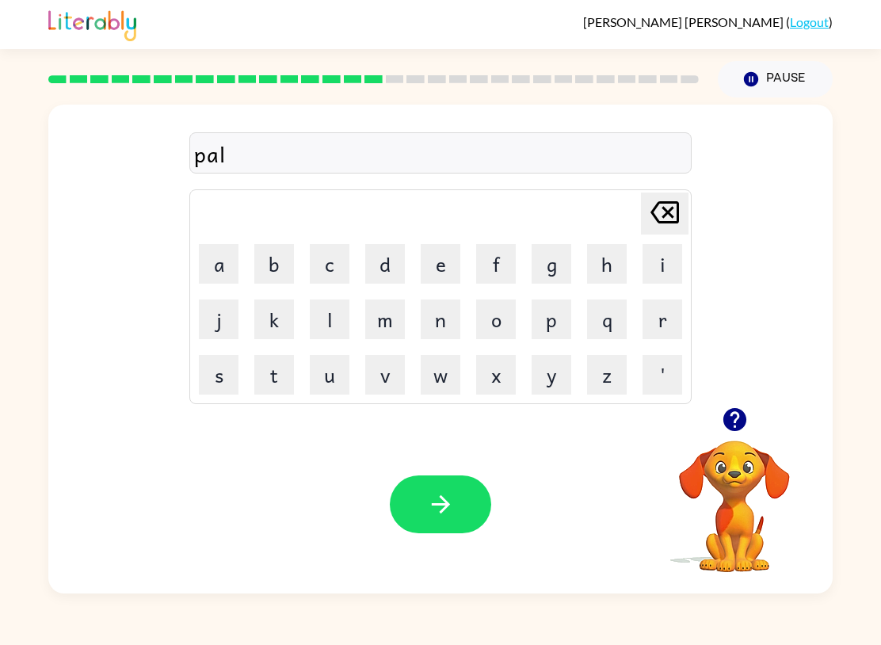
click at [444, 503] on icon "button" at bounding box center [441, 504] width 28 height 28
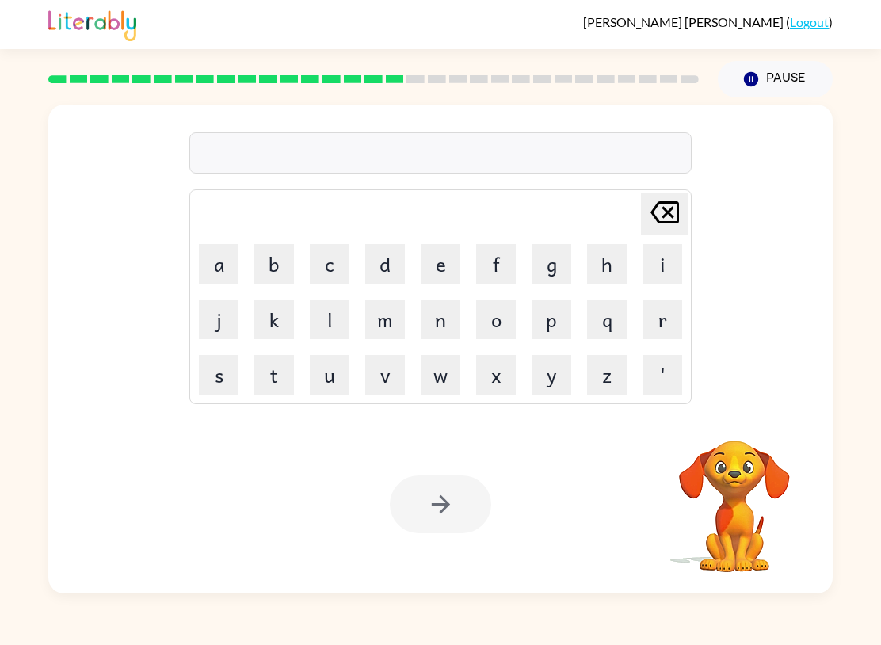
click at [775, 457] on video "Your browser must support playing .mp4 files to use Literably. Please try using…" at bounding box center [734, 495] width 158 height 158
click at [550, 336] on button "p" at bounding box center [551, 319] width 40 height 40
click at [211, 240] on td "a" at bounding box center [219, 264] width 54 height 54
click at [214, 252] on button "a" at bounding box center [219, 264] width 40 height 40
click at [333, 307] on button "l" at bounding box center [330, 319] width 40 height 40
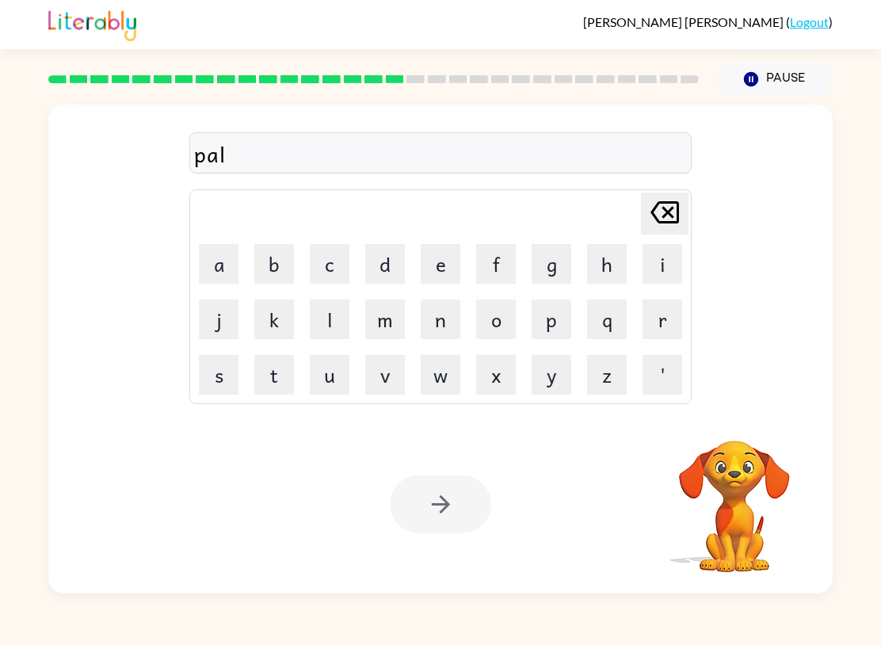
click at [664, 200] on icon "[PERSON_NAME] last character input" at bounding box center [664, 212] width 38 height 38
click at [658, 214] on icon "[PERSON_NAME] last character input" at bounding box center [664, 212] width 38 height 38
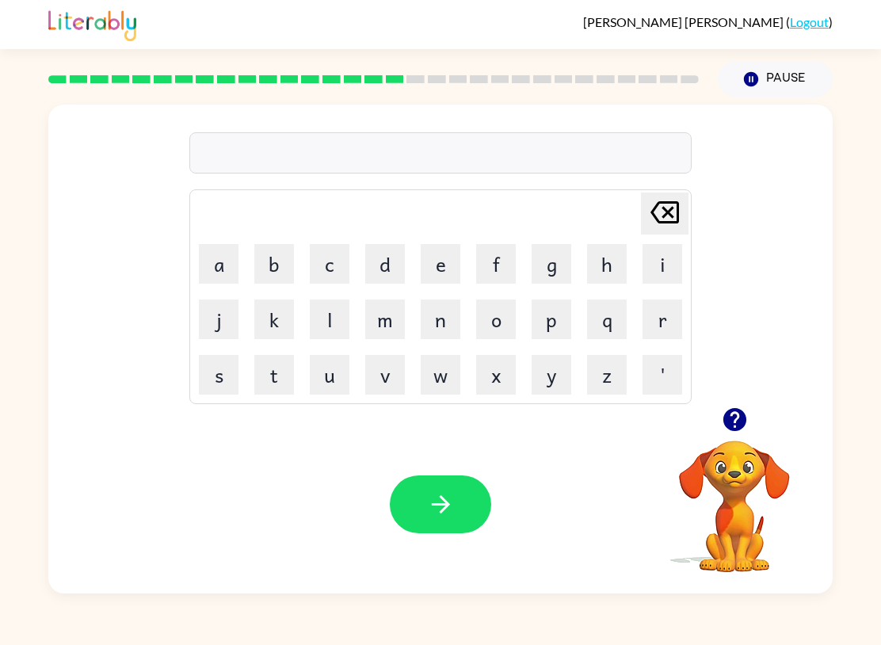
click at [710, 413] on div at bounding box center [734, 419] width 158 height 40
click at [735, 413] on icon "button" at bounding box center [735, 420] width 28 height 28
click at [734, 413] on div "[PERSON_NAME] last character input a b c d e f g h i j k l m n o p q r s t u v …" at bounding box center [440, 349] width 784 height 489
click at [740, 424] on video "Your browser must support playing .mp4 files to use Literably. Please try using…" at bounding box center [734, 495] width 158 height 158
click at [218, 373] on button "s" at bounding box center [219, 375] width 40 height 40
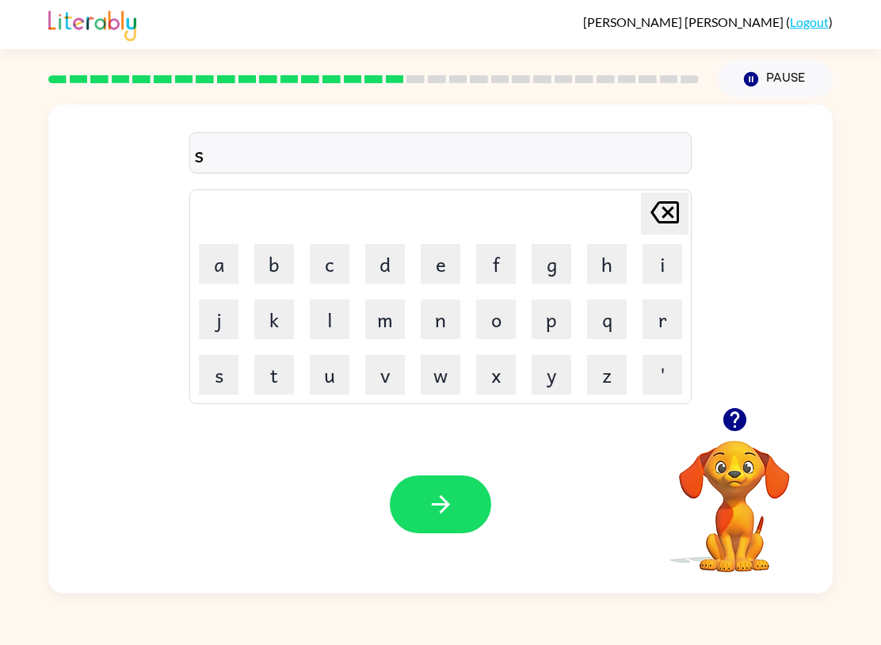
click at [550, 301] on button "p" at bounding box center [551, 319] width 40 height 40
click at [638, 275] on td "i" at bounding box center [662, 264] width 54 height 54
click at [440, 307] on button "n" at bounding box center [441, 319] width 40 height 40
click at [651, 228] on icon "[PERSON_NAME] last character input" at bounding box center [664, 212] width 38 height 38
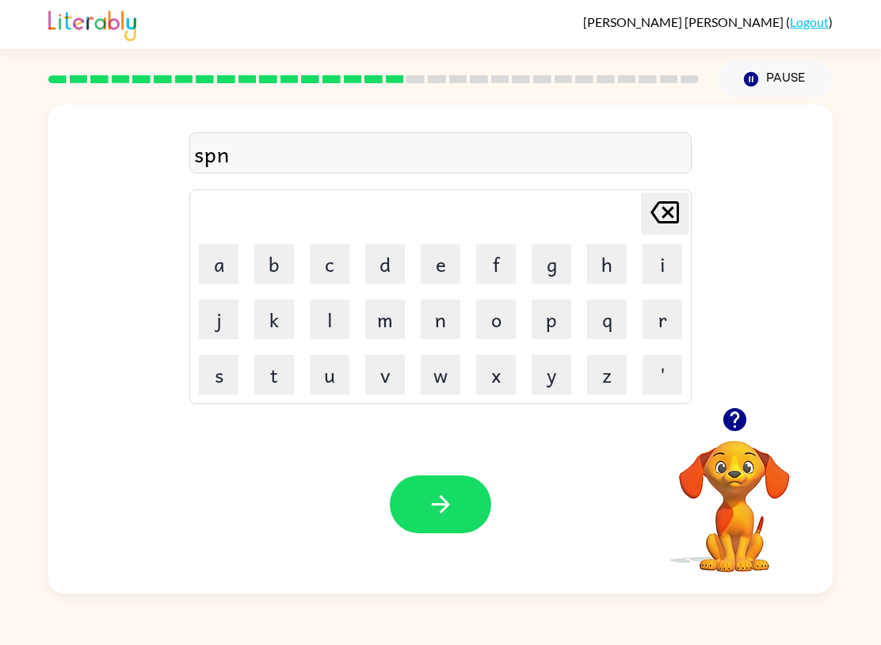
click at [651, 227] on icon "[PERSON_NAME] last character input" at bounding box center [664, 212] width 38 height 38
click at [656, 262] on button "i" at bounding box center [662, 264] width 40 height 40
click at [447, 318] on button "n" at bounding box center [441, 319] width 40 height 40
click at [447, 317] on button "n" at bounding box center [441, 319] width 40 height 40
click at [655, 252] on button "i" at bounding box center [662, 264] width 40 height 40
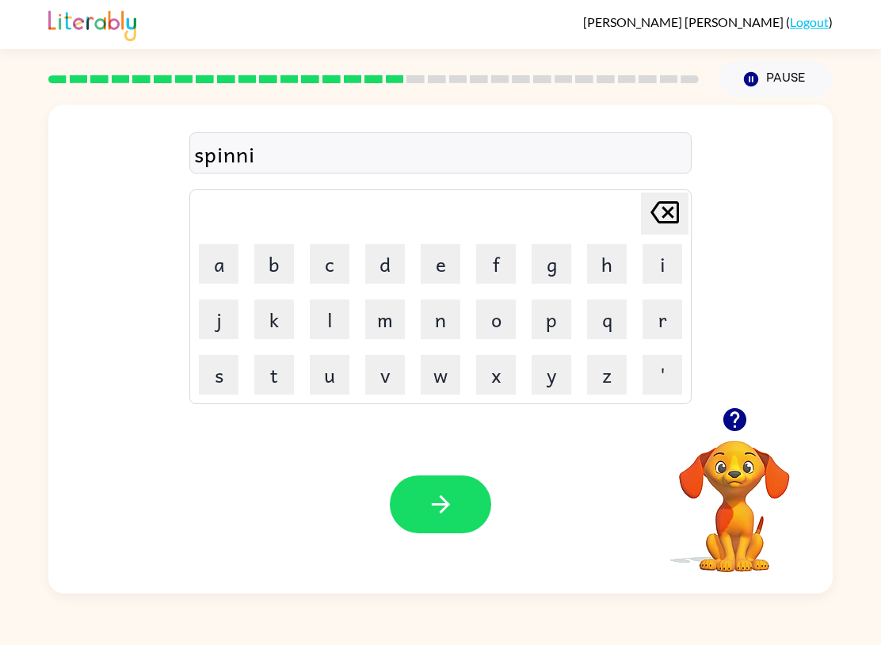
click at [443, 315] on button "n" at bounding box center [441, 319] width 40 height 40
click at [665, 214] on icon at bounding box center [664, 212] width 29 height 22
click at [664, 213] on icon "[PERSON_NAME] last character input" at bounding box center [664, 212] width 38 height 38
click at [669, 214] on icon at bounding box center [664, 212] width 29 height 22
click at [664, 268] on button "i" at bounding box center [662, 264] width 40 height 40
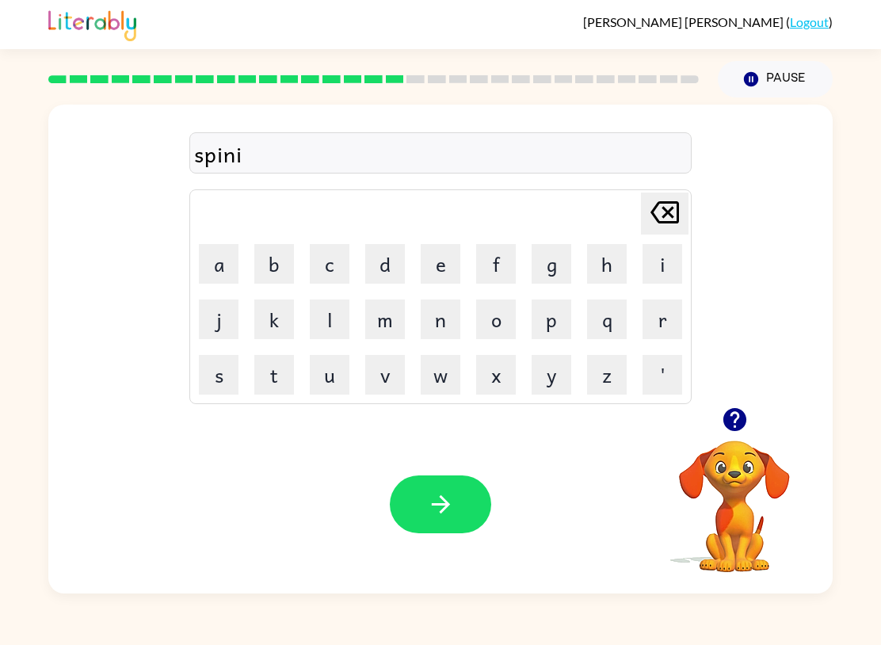
click at [447, 318] on button "n" at bounding box center [441, 319] width 40 height 40
click at [548, 261] on button "g" at bounding box center [551, 264] width 40 height 40
click at [477, 500] on button "button" at bounding box center [440, 504] width 101 height 58
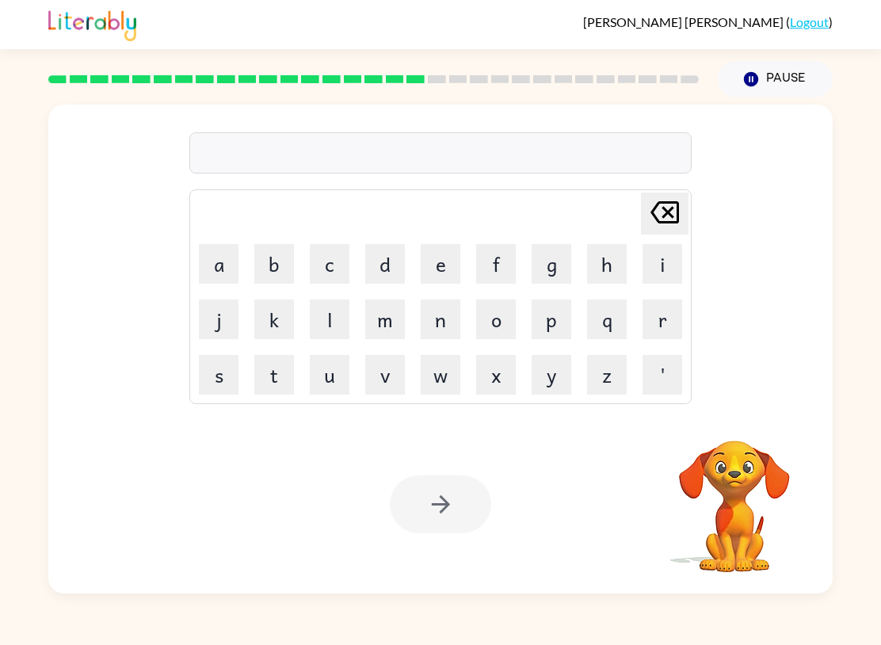
click at [550, 272] on button "g" at bounding box center [551, 264] width 40 height 40
click at [668, 327] on button "r" at bounding box center [662, 319] width 40 height 40
click at [327, 374] on button "u" at bounding box center [330, 375] width 40 height 40
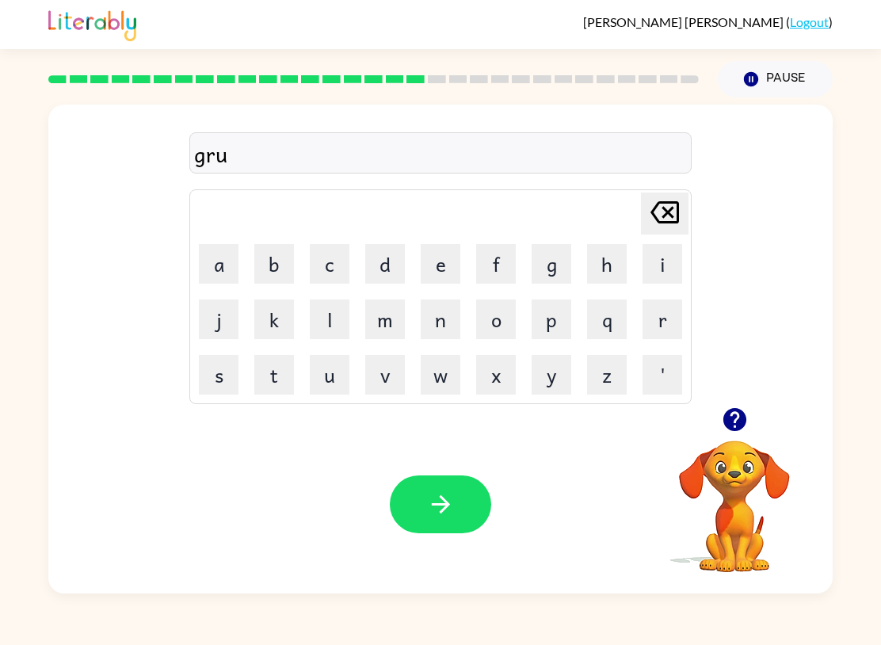
click at [374, 315] on button "m" at bounding box center [385, 319] width 40 height 40
click at [544, 314] on button "p" at bounding box center [551, 319] width 40 height 40
click at [646, 272] on button "i" at bounding box center [662, 264] width 40 height 40
click at [427, 267] on button "e" at bounding box center [441, 264] width 40 height 40
click at [228, 372] on button "s" at bounding box center [219, 375] width 40 height 40
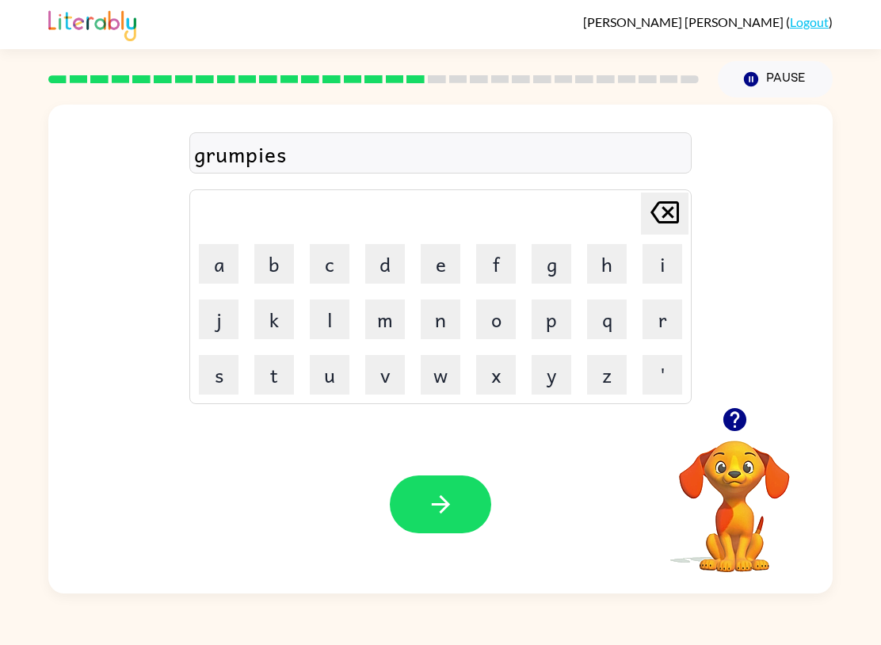
click at [284, 378] on button "t" at bounding box center [274, 375] width 40 height 40
click at [746, 406] on button "button" at bounding box center [734, 419] width 40 height 40
click at [419, 518] on button "button" at bounding box center [440, 504] width 101 height 58
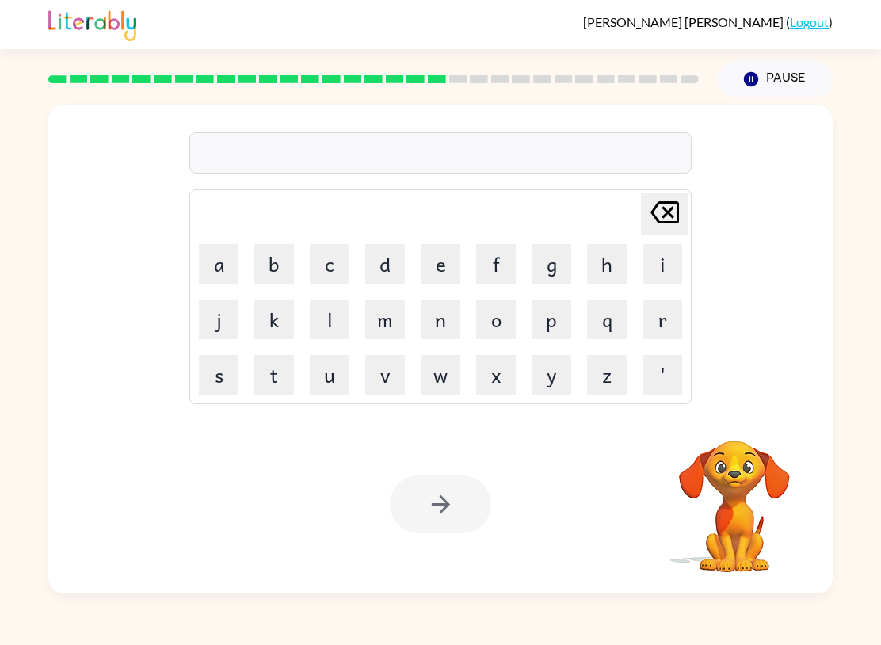
click at [635, 275] on td "i" at bounding box center [662, 264] width 54 height 54
click at [653, 277] on button "i" at bounding box center [662, 264] width 40 height 40
click at [444, 310] on button "n" at bounding box center [441, 319] width 40 height 40
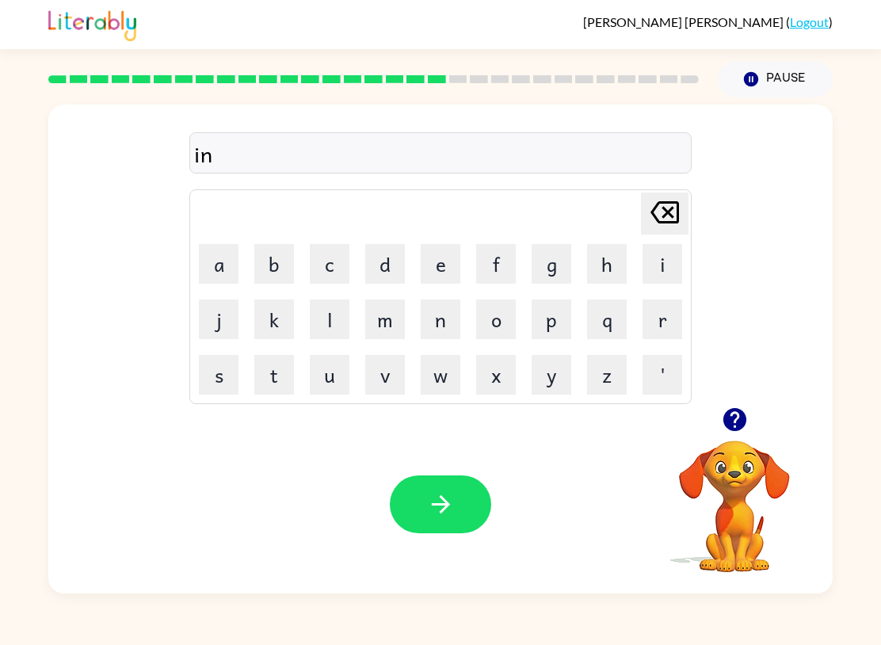
click at [335, 260] on button "c" at bounding box center [330, 264] width 40 height 40
click at [661, 314] on button "r" at bounding box center [662, 319] width 40 height 40
click at [447, 265] on button "e" at bounding box center [441, 264] width 40 height 40
click at [379, 263] on button "d" at bounding box center [385, 264] width 40 height 40
click at [660, 270] on button "i" at bounding box center [662, 264] width 40 height 40
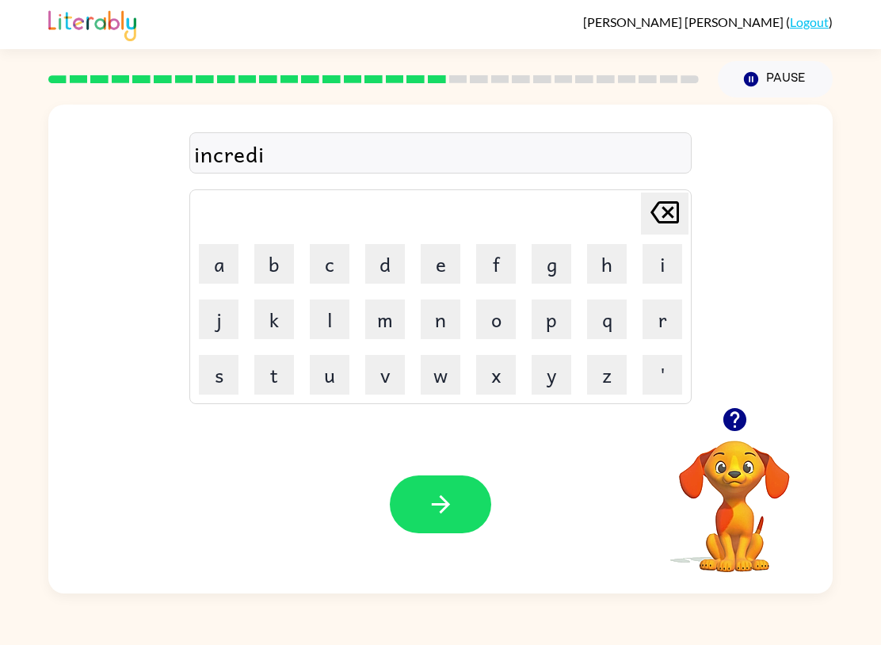
click at [292, 254] on button "b" at bounding box center [274, 264] width 40 height 40
click at [668, 204] on icon "[PERSON_NAME] last character input" at bounding box center [664, 212] width 38 height 38
click at [275, 264] on button "b" at bounding box center [274, 264] width 40 height 40
click at [323, 318] on button "l" at bounding box center [330, 319] width 40 height 40
click at [425, 258] on button "e" at bounding box center [441, 264] width 40 height 40
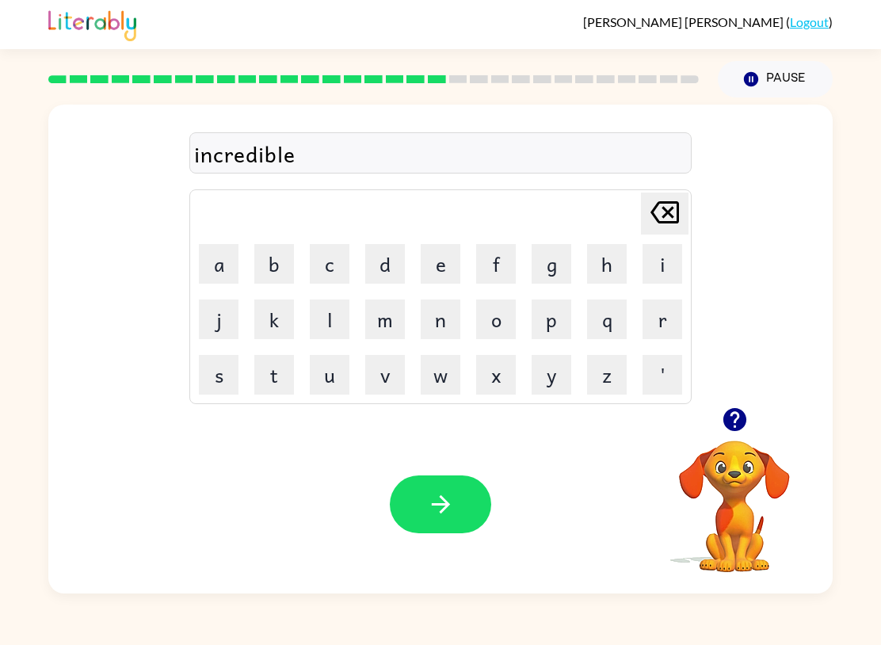
click at [453, 492] on icon "button" at bounding box center [441, 504] width 28 height 28
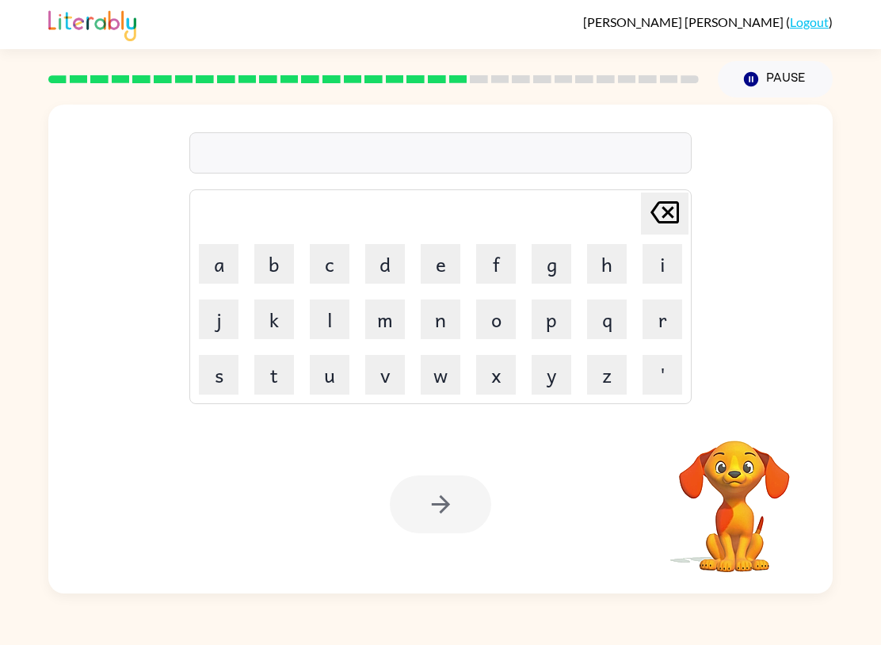
click at [310, 326] on button "l" at bounding box center [330, 319] width 40 height 40
click at [663, 258] on button "i" at bounding box center [662, 264] width 40 height 40
click at [686, 206] on button "[PERSON_NAME] last character input" at bounding box center [665, 213] width 48 height 42
click at [691, 211] on div "[PERSON_NAME] last character input a b c d e f g h i j k l m n o p q r s t u v …" at bounding box center [440, 296] width 502 height 215
click at [317, 315] on button "l" at bounding box center [330, 319] width 40 height 40
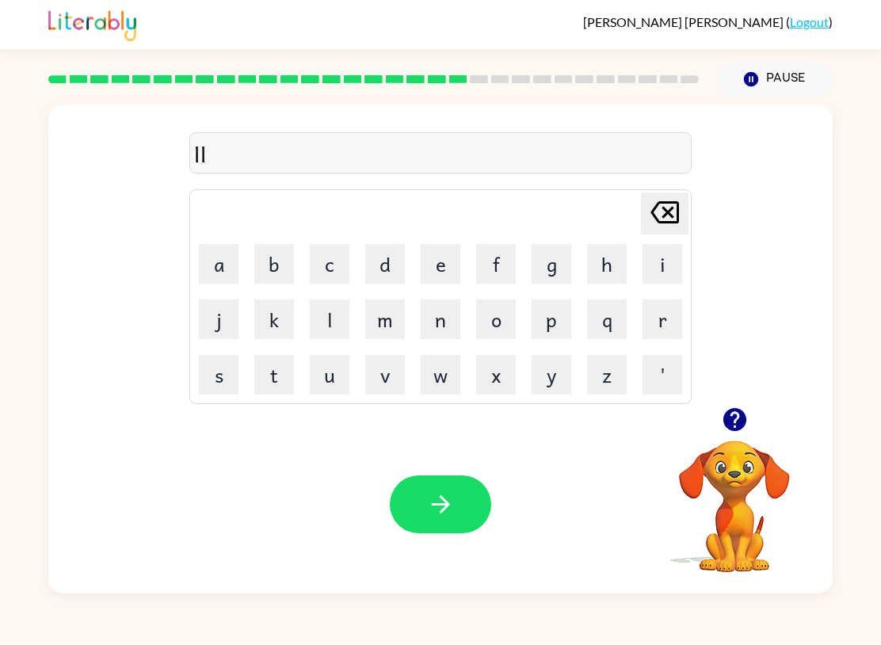
click at [653, 270] on button "i" at bounding box center [662, 264] width 40 height 40
click at [668, 213] on icon at bounding box center [664, 212] width 29 height 22
click at [668, 212] on icon at bounding box center [664, 212] width 29 height 22
click at [654, 278] on button "i" at bounding box center [662, 264] width 40 height 40
click at [227, 374] on button "s" at bounding box center [219, 375] width 40 height 40
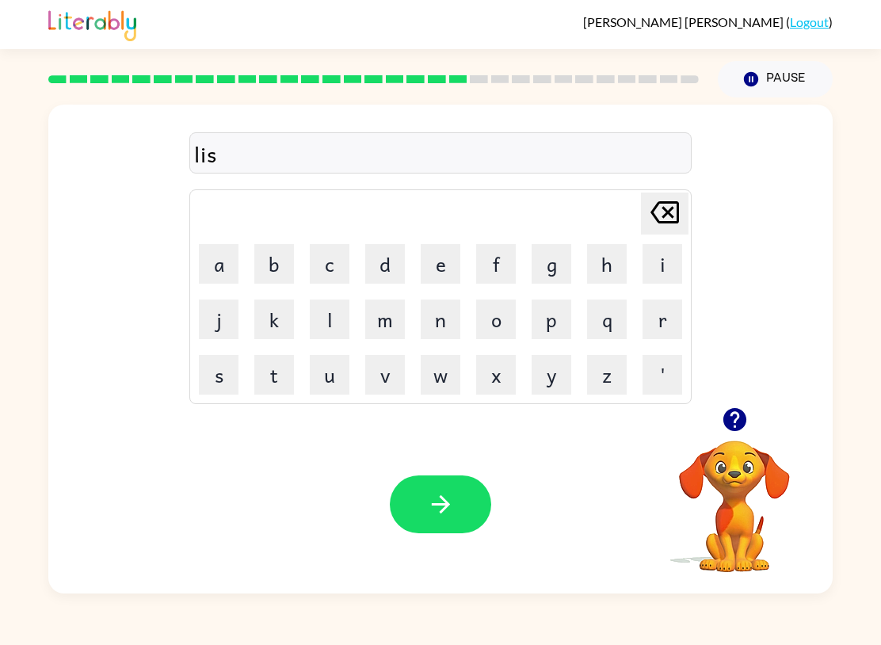
click at [656, 265] on button "i" at bounding box center [662, 264] width 40 height 40
click at [432, 252] on button "e" at bounding box center [441, 264] width 40 height 40
click at [444, 328] on button "n" at bounding box center [441, 319] width 40 height 40
click at [269, 379] on button "t" at bounding box center [274, 375] width 40 height 40
click at [450, 522] on button "button" at bounding box center [440, 504] width 101 height 58
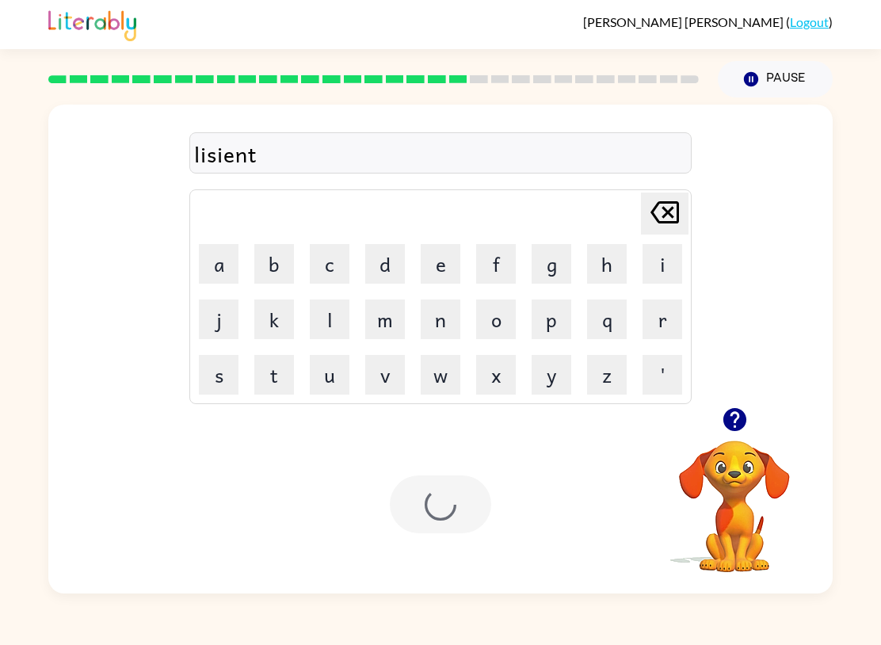
click at [856, 600] on div "[PERSON_NAME] ( Logout ) Pause Pause lisient Delete Delete last character input…" at bounding box center [440, 322] width 881 height 645
click at [454, 312] on button "n" at bounding box center [441, 319] width 40 height 40
click at [493, 332] on button "o" at bounding box center [496, 319] width 40 height 40
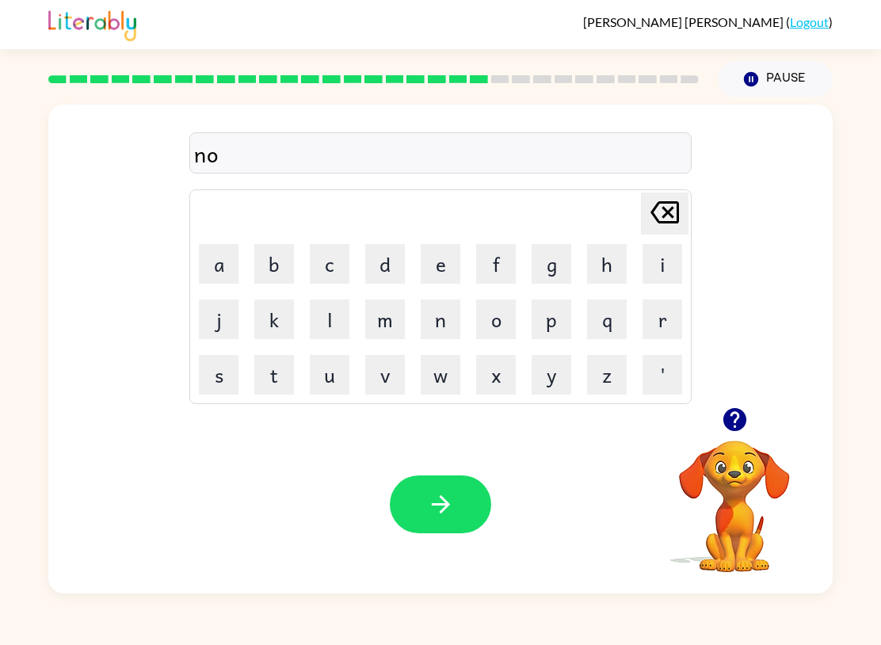
click at [388, 320] on button "m" at bounding box center [385, 319] width 40 height 40
click at [663, 263] on button "i" at bounding box center [662, 264] width 40 height 40
click at [452, 323] on button "n" at bounding box center [441, 319] width 40 height 40
click at [213, 263] on button "a" at bounding box center [219, 264] width 40 height 40
click at [258, 373] on button "t" at bounding box center [274, 375] width 40 height 40
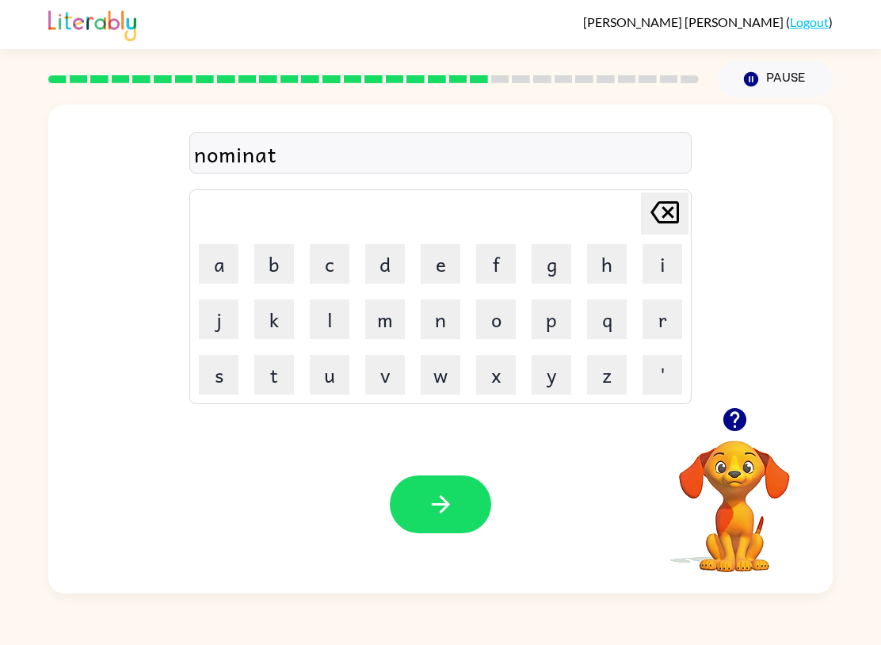
click at [441, 272] on button "e" at bounding box center [441, 264] width 40 height 40
click at [452, 512] on icon "button" at bounding box center [441, 504] width 28 height 28
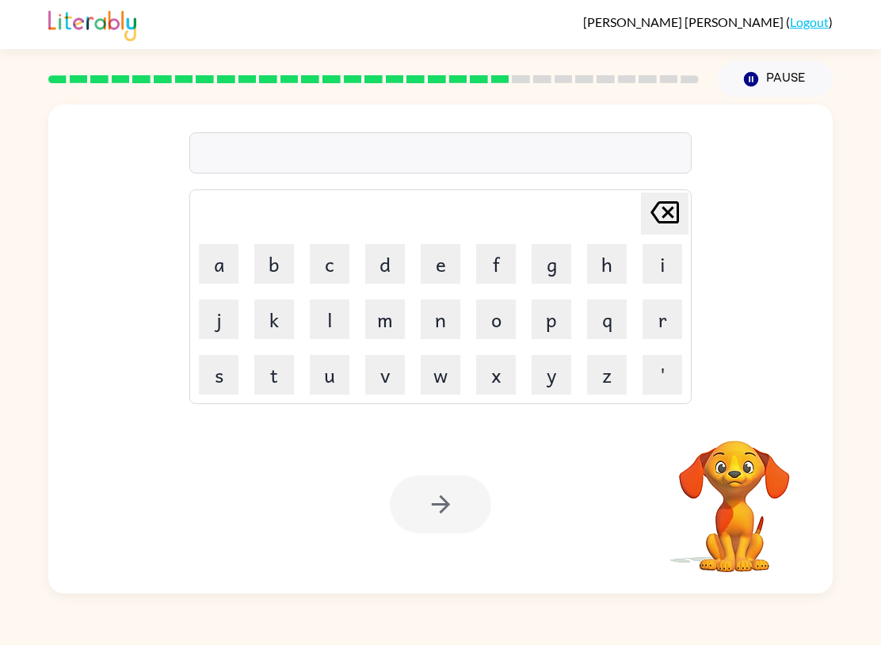
click at [215, 378] on button "s" at bounding box center [219, 375] width 40 height 40
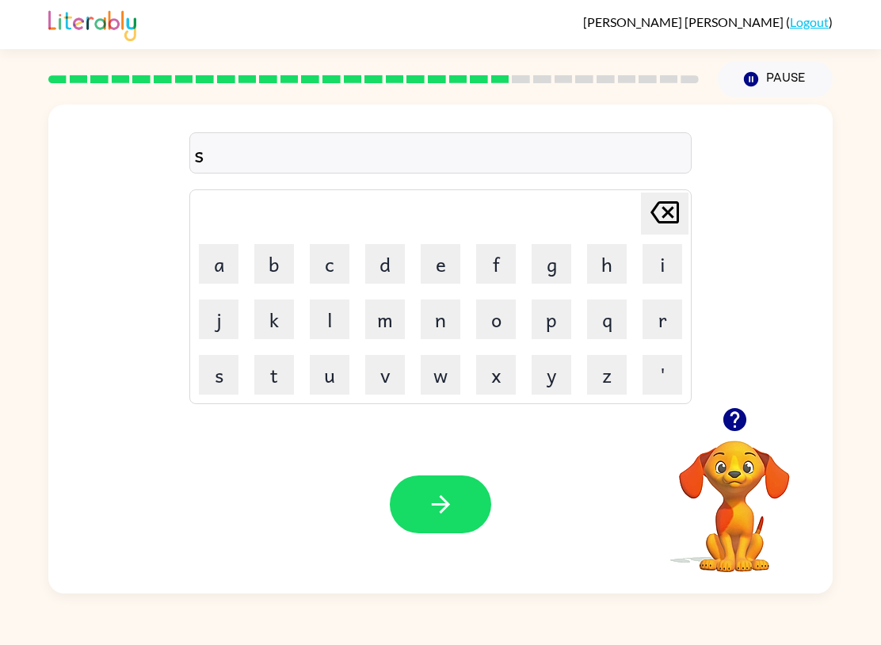
click at [348, 362] on button "u" at bounding box center [330, 375] width 40 height 40
click at [215, 364] on button "s" at bounding box center [219, 375] width 40 height 40
click at [287, 380] on button "t" at bounding box center [274, 375] width 40 height 40
click at [201, 247] on button "a" at bounding box center [219, 264] width 40 height 40
click at [657, 275] on button "i" at bounding box center [662, 264] width 40 height 40
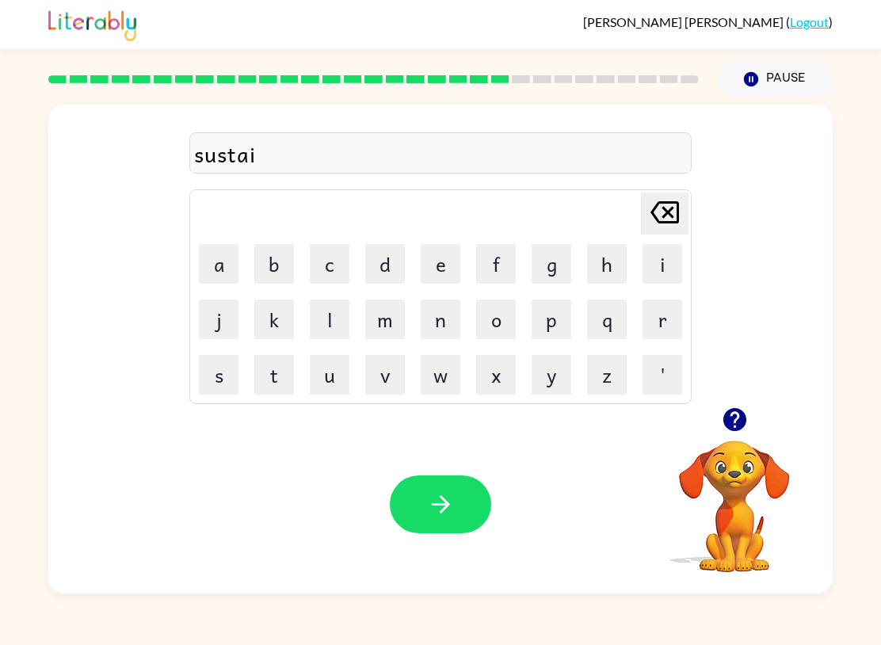
click at [457, 318] on button "n" at bounding box center [441, 319] width 40 height 40
click at [444, 513] on icon "button" at bounding box center [441, 504] width 28 height 28
click at [439, 376] on button "w" at bounding box center [441, 375] width 40 height 40
click at [505, 312] on button "o" at bounding box center [496, 319] width 40 height 40
click at [657, 333] on button "r" at bounding box center [662, 319] width 40 height 40
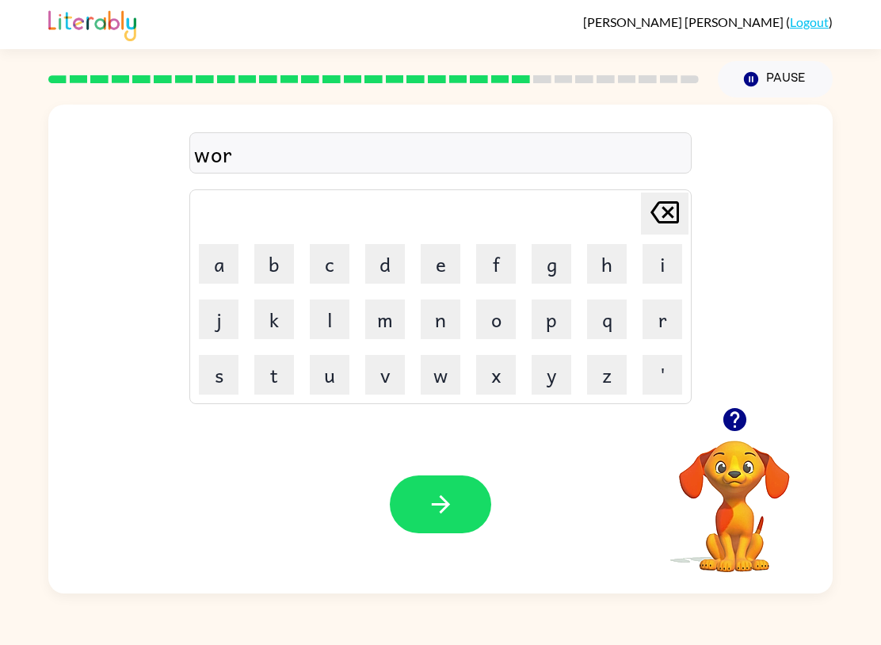
click at [390, 262] on button "d" at bounding box center [385, 264] width 40 height 40
click at [550, 371] on button "y" at bounding box center [551, 375] width 40 height 40
click at [447, 518] on icon "button" at bounding box center [441, 504] width 28 height 28
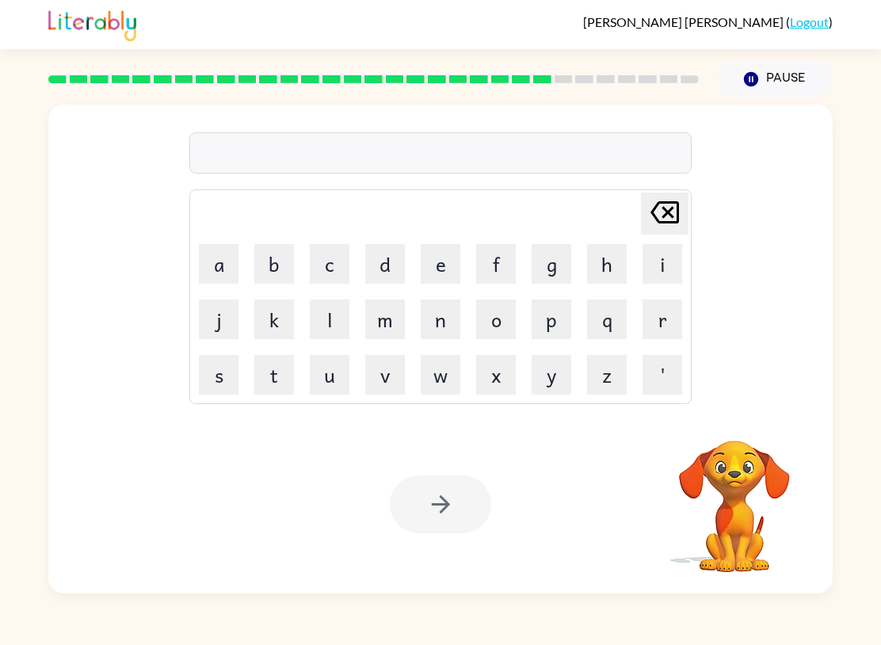
click at [666, 308] on button "r" at bounding box center [662, 319] width 40 height 40
click at [451, 257] on button "e" at bounding box center [441, 264] width 40 height 40
click at [326, 322] on button "l" at bounding box center [330, 319] width 40 height 40
click at [219, 271] on button "a" at bounding box center [219, 264] width 40 height 40
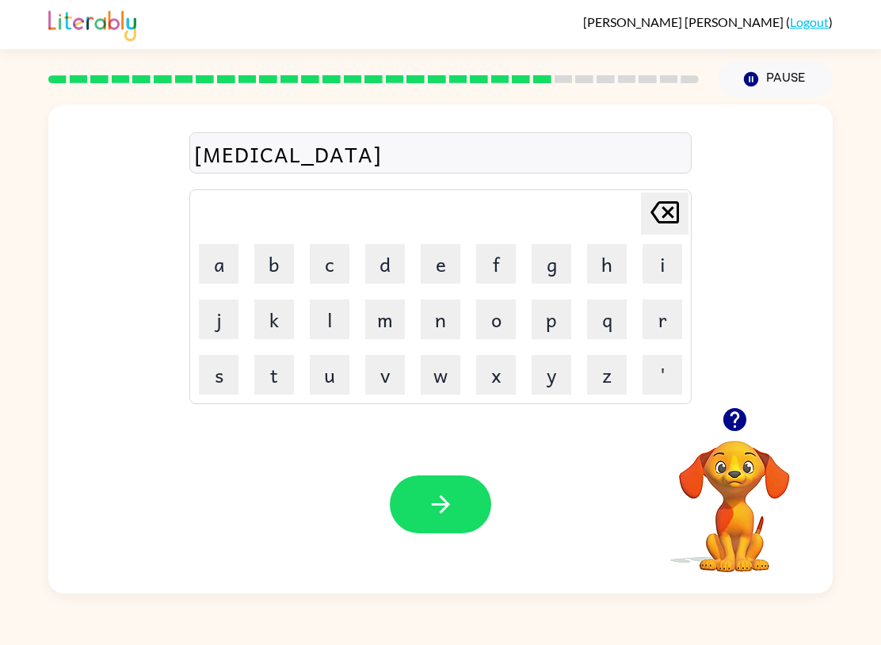
click at [258, 379] on button "t" at bounding box center [274, 375] width 40 height 40
click at [458, 251] on button "e" at bounding box center [441, 264] width 40 height 40
click at [292, 255] on button "b" at bounding box center [274, 264] width 40 height 40
click at [671, 214] on icon "[PERSON_NAME] last character input" at bounding box center [664, 212] width 38 height 38
click at [379, 252] on button "d" at bounding box center [385, 264] width 40 height 40
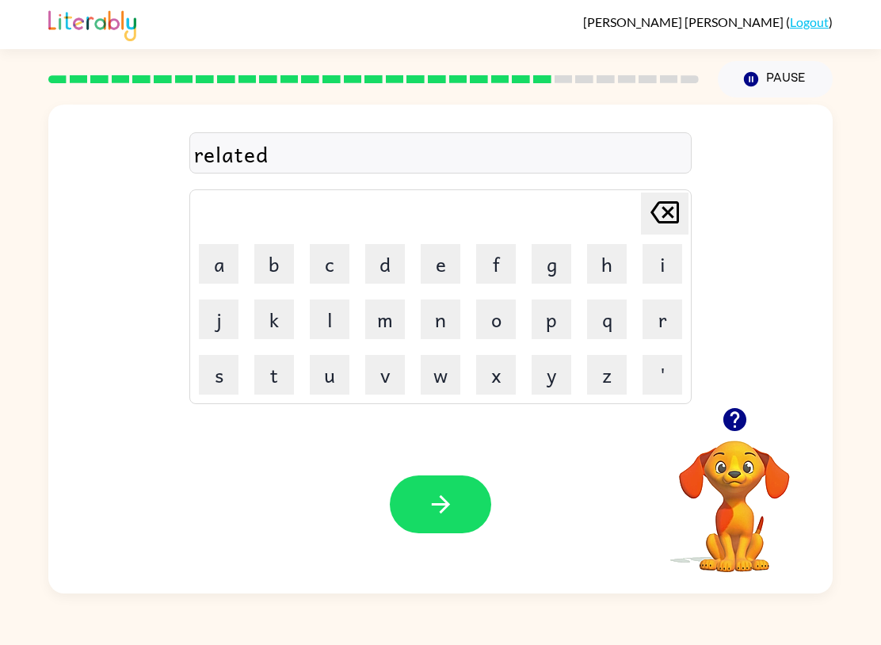
click at [431, 522] on button "button" at bounding box center [440, 504] width 101 height 58
click at [268, 316] on button "k" at bounding box center [274, 319] width 40 height 40
click at [670, 261] on button "i" at bounding box center [662, 264] width 40 height 40
click at [275, 372] on button "t" at bounding box center [274, 375] width 40 height 40
click at [274, 371] on button "t" at bounding box center [274, 375] width 40 height 40
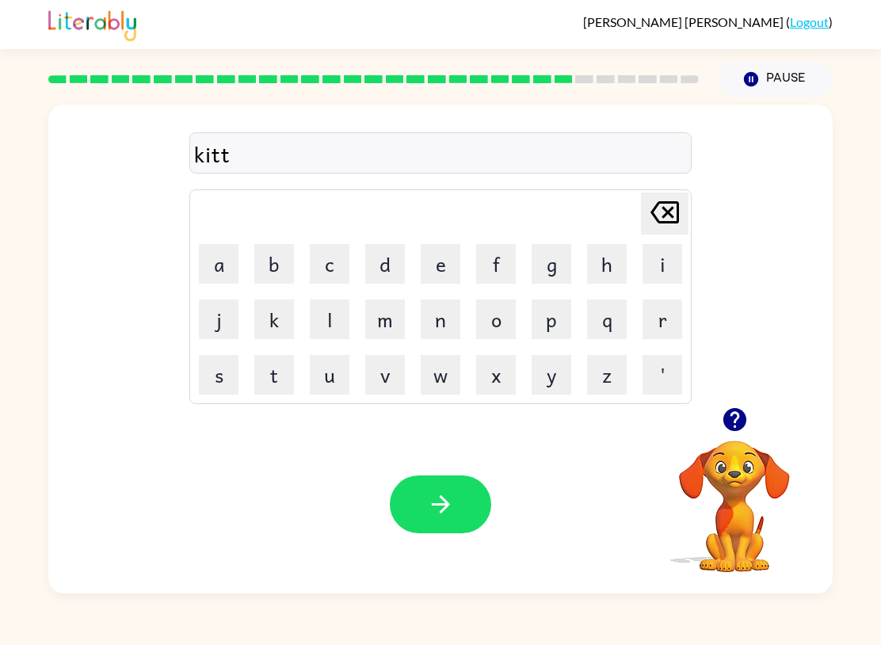
click at [435, 270] on button "e" at bounding box center [441, 264] width 40 height 40
click at [452, 313] on button "n" at bounding box center [441, 319] width 40 height 40
click at [441, 514] on icon "button" at bounding box center [441, 504] width 28 height 28
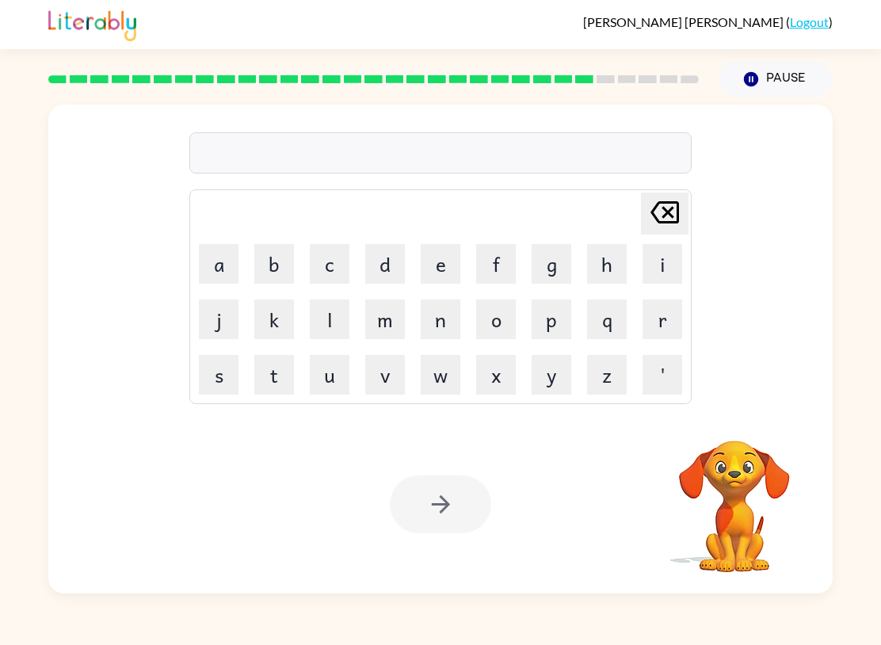
click at [390, 262] on button "d" at bounding box center [385, 264] width 40 height 40
click at [432, 258] on button "e" at bounding box center [441, 264] width 40 height 40
click at [558, 314] on button "p" at bounding box center [551, 319] width 40 height 40
click at [213, 258] on button "a" at bounding box center [219, 264] width 40 height 40
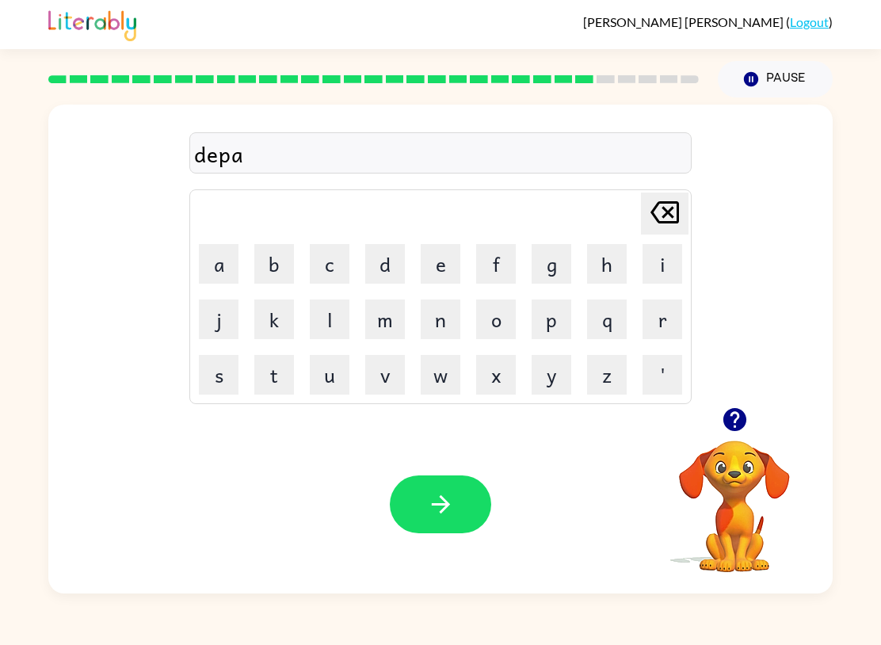
click at [654, 313] on button "r" at bounding box center [662, 319] width 40 height 40
click at [279, 372] on button "t" at bounding box center [274, 375] width 40 height 40
click at [390, 326] on button "m" at bounding box center [385, 319] width 40 height 40
click at [442, 263] on button "e" at bounding box center [441, 264] width 40 height 40
click at [448, 310] on button "n" at bounding box center [441, 319] width 40 height 40
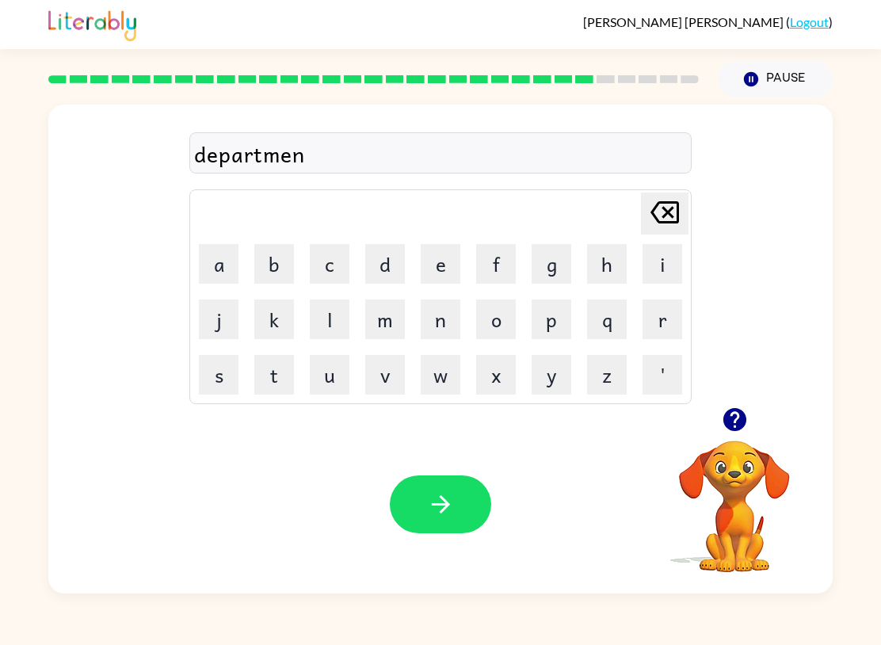
click at [264, 375] on button "t" at bounding box center [274, 375] width 40 height 40
click at [454, 506] on icon "button" at bounding box center [441, 504] width 28 height 28
click at [224, 379] on button "s" at bounding box center [219, 375] width 40 height 40
click at [649, 261] on button "i" at bounding box center [662, 264] width 40 height 40
click at [655, 213] on icon "[PERSON_NAME] last character input" at bounding box center [664, 212] width 38 height 38
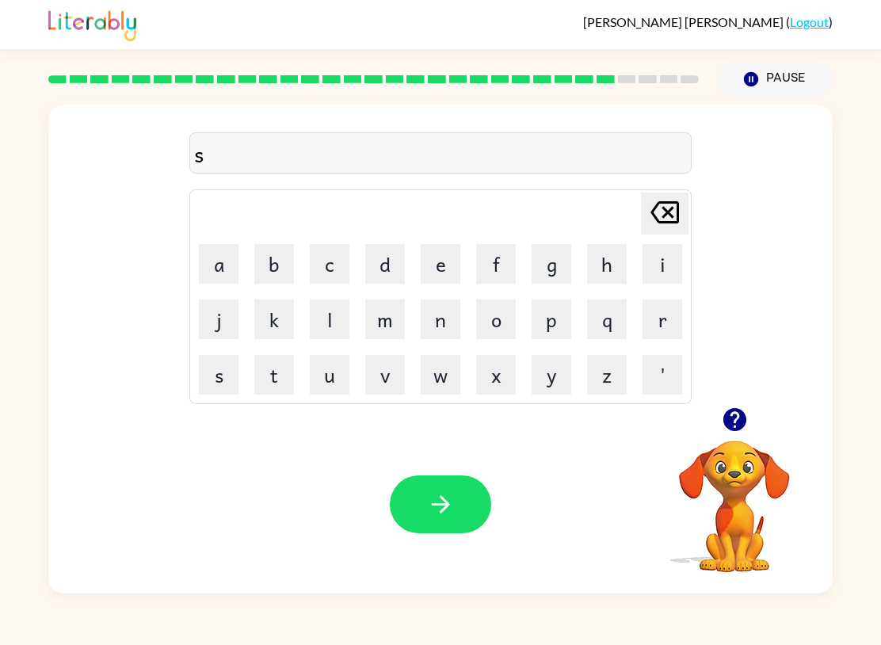
click at [331, 320] on button "l" at bounding box center [330, 319] width 40 height 40
click at [661, 271] on button "i" at bounding box center [662, 264] width 40 height 40
click at [878, 633] on div "[PERSON_NAME] ( Logout ) Pause Pause sli Delete Delete last character input a b…" at bounding box center [440, 322] width 881 height 645
click at [552, 260] on button "g" at bounding box center [551, 264] width 40 height 40
click at [600, 268] on button "h" at bounding box center [607, 264] width 40 height 40
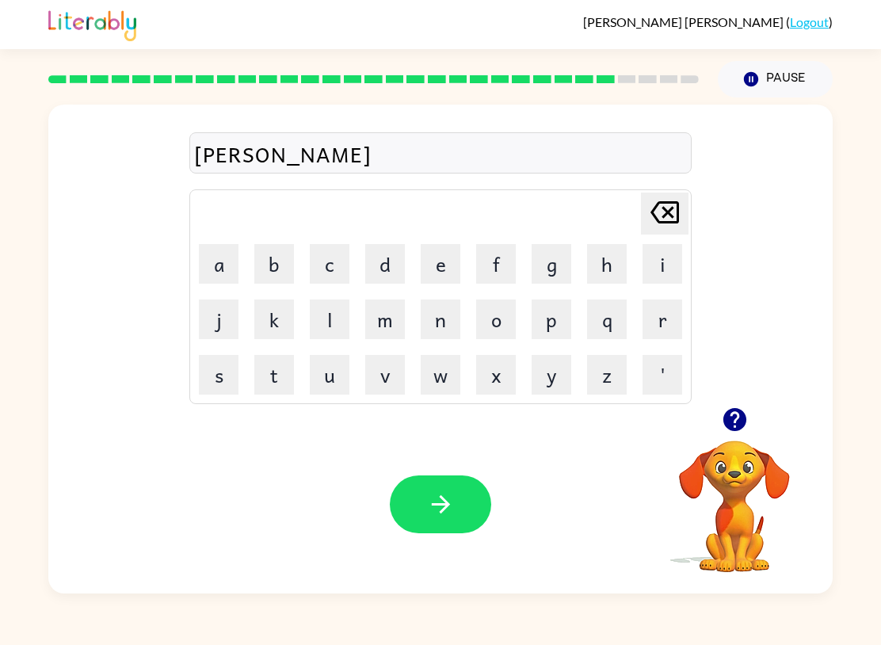
click at [275, 385] on button "t" at bounding box center [274, 375] width 40 height 40
click at [432, 508] on icon "button" at bounding box center [441, 504] width 28 height 28
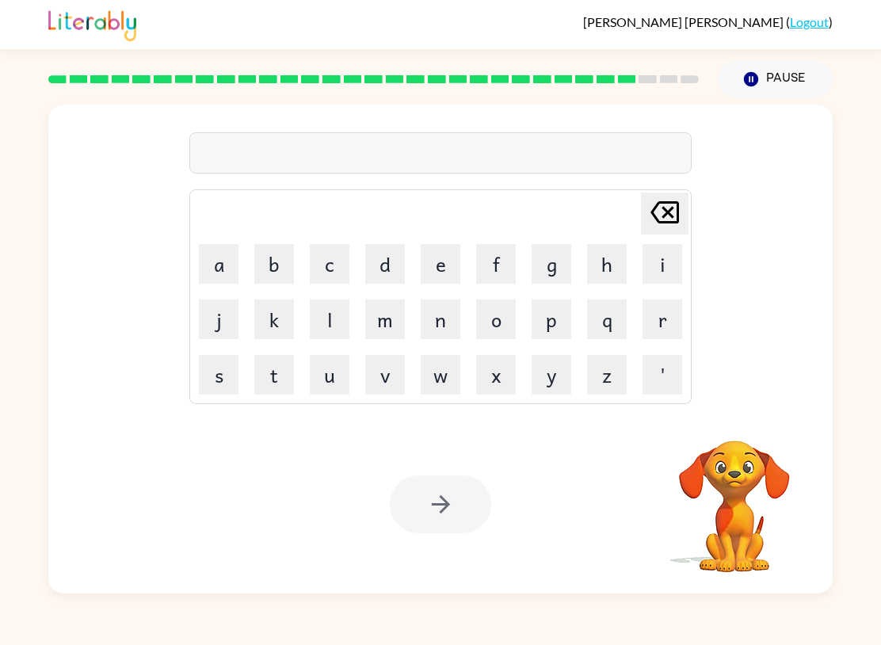
click at [335, 378] on button "u" at bounding box center [330, 375] width 40 height 40
click at [438, 333] on button "n" at bounding box center [441, 319] width 40 height 40
click at [655, 269] on button "i" at bounding box center [662, 264] width 40 height 40
click at [399, 385] on button "v" at bounding box center [385, 375] width 40 height 40
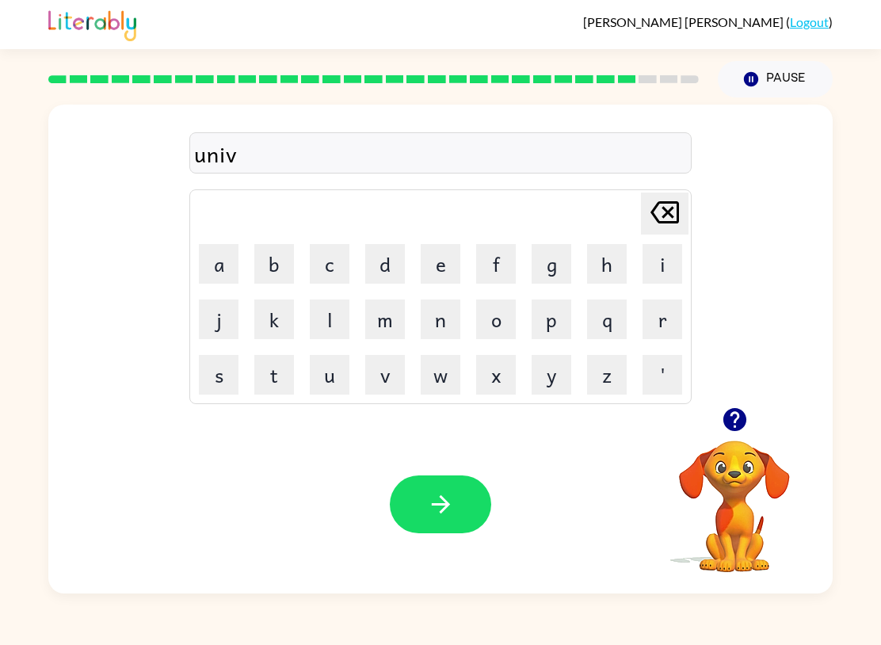
click at [441, 258] on button "e" at bounding box center [441, 264] width 40 height 40
click at [672, 324] on button "r" at bounding box center [662, 319] width 40 height 40
click at [216, 373] on button "s" at bounding box center [219, 375] width 40 height 40
click at [223, 263] on button "a" at bounding box center [219, 264] width 40 height 40
click at [323, 318] on button "l" at bounding box center [330, 319] width 40 height 40
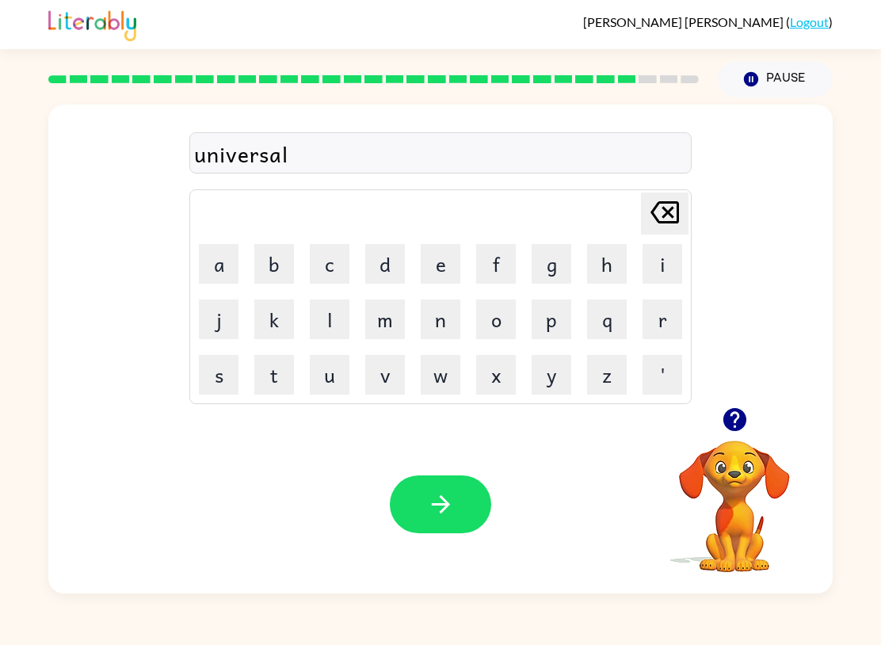
click at [455, 505] on button "button" at bounding box center [440, 504] width 101 height 58
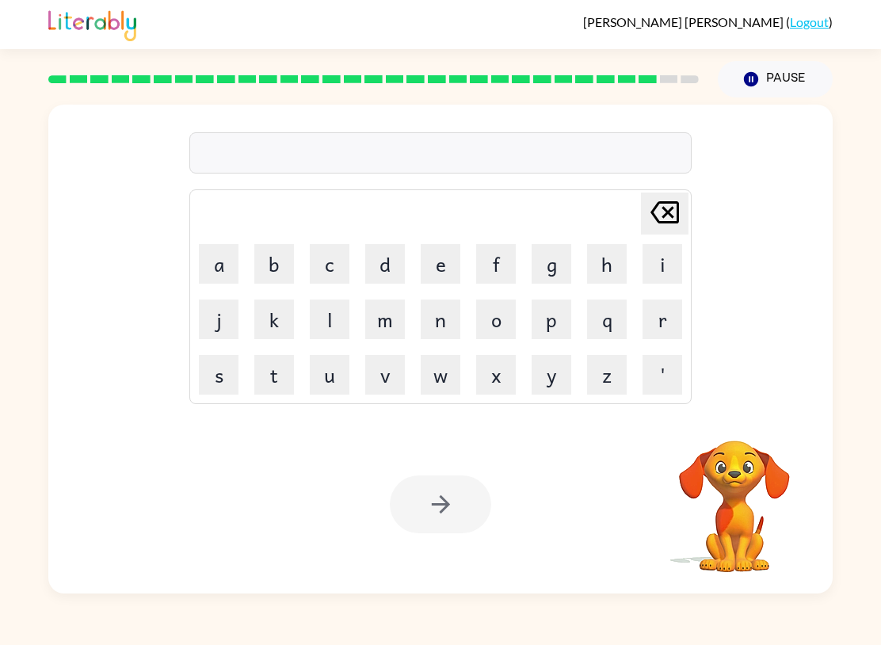
click at [215, 380] on button "s" at bounding box center [219, 375] width 40 height 40
click at [663, 262] on button "i" at bounding box center [662, 264] width 40 height 40
click at [341, 318] on button "l" at bounding box center [330, 319] width 40 height 40
click at [393, 371] on button "v" at bounding box center [385, 375] width 40 height 40
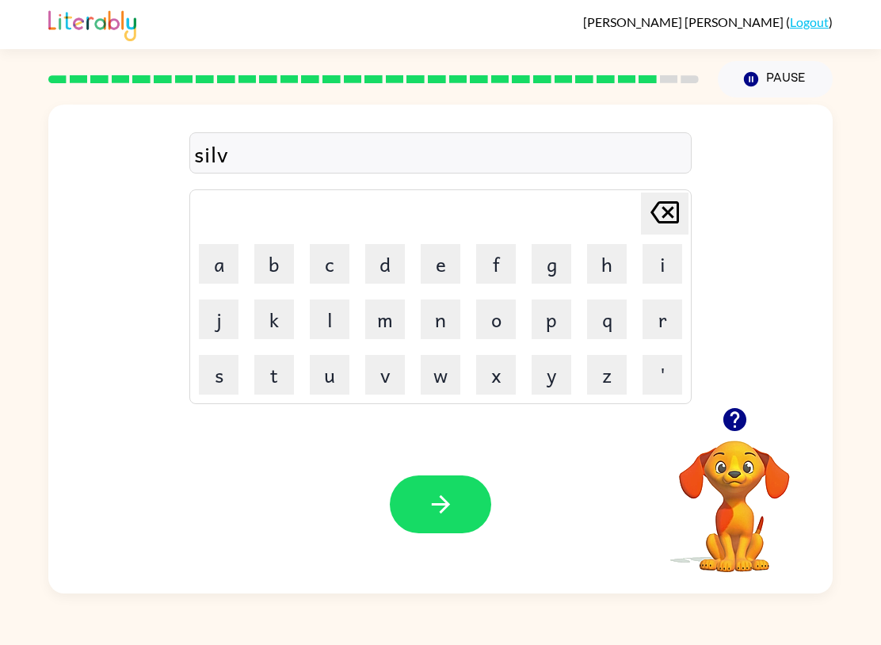
click at [436, 265] on button "e" at bounding box center [441, 264] width 40 height 40
click at [665, 317] on button "r" at bounding box center [662, 319] width 40 height 40
click at [455, 381] on button "w" at bounding box center [441, 375] width 40 height 40
click at [621, 263] on button "h" at bounding box center [607, 264] width 40 height 40
click at [441, 262] on button "e" at bounding box center [441, 264] width 40 height 40
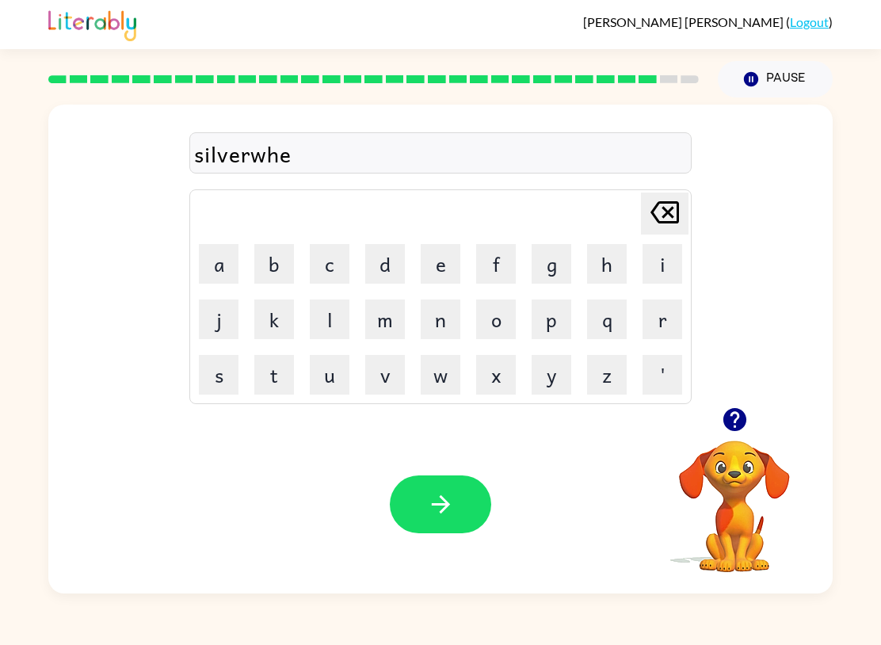
click at [657, 328] on button "r" at bounding box center [662, 319] width 40 height 40
click at [448, 254] on button "e" at bounding box center [441, 264] width 40 height 40
click at [447, 505] on icon "button" at bounding box center [440, 504] width 18 height 18
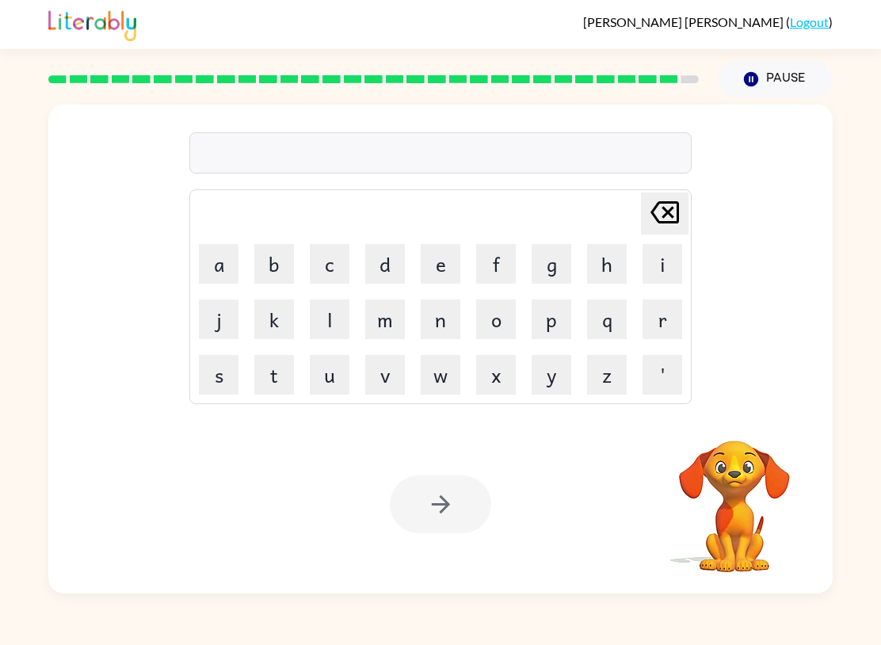
click at [446, 261] on button "e" at bounding box center [441, 264] width 40 height 40
click at [456, 318] on button "n" at bounding box center [441, 319] width 40 height 40
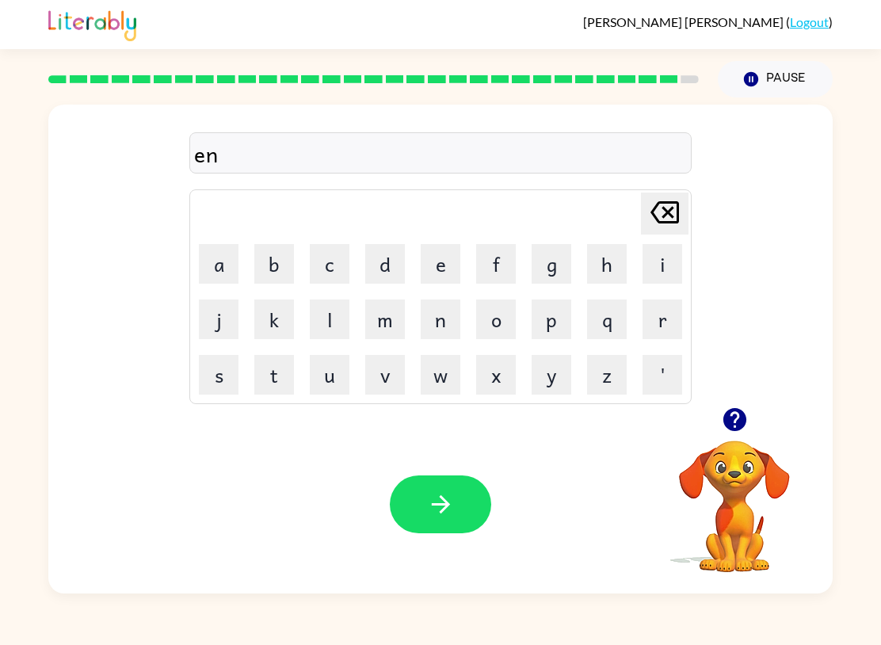
click at [338, 266] on button "c" at bounding box center [330, 264] width 40 height 40
click at [516, 300] on td "o" at bounding box center [496, 319] width 54 height 54
click at [509, 314] on button "o" at bounding box center [496, 319] width 40 height 40
click at [672, 203] on icon at bounding box center [664, 212] width 29 height 22
click at [342, 370] on button "u" at bounding box center [330, 375] width 40 height 40
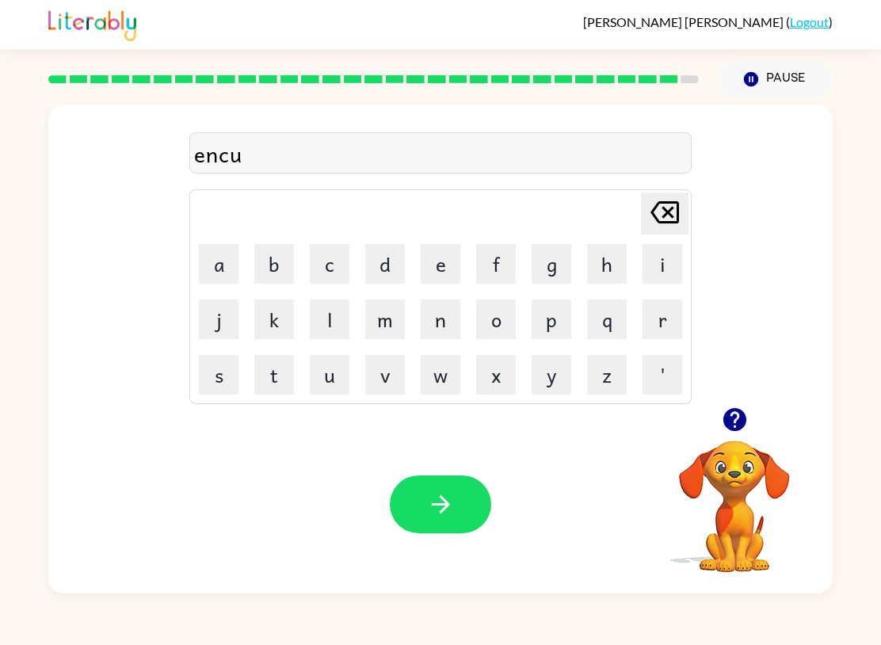
click at [686, 198] on button "[PERSON_NAME] last character input" at bounding box center [665, 213] width 48 height 42
click at [488, 315] on button "o" at bounding box center [496, 319] width 40 height 40
click at [273, 373] on button "t" at bounding box center [274, 375] width 40 height 40
click at [333, 251] on button "c" at bounding box center [330, 264] width 40 height 40
click at [676, 232] on div "[PERSON_NAME] last character input" at bounding box center [664, 213] width 38 height 40
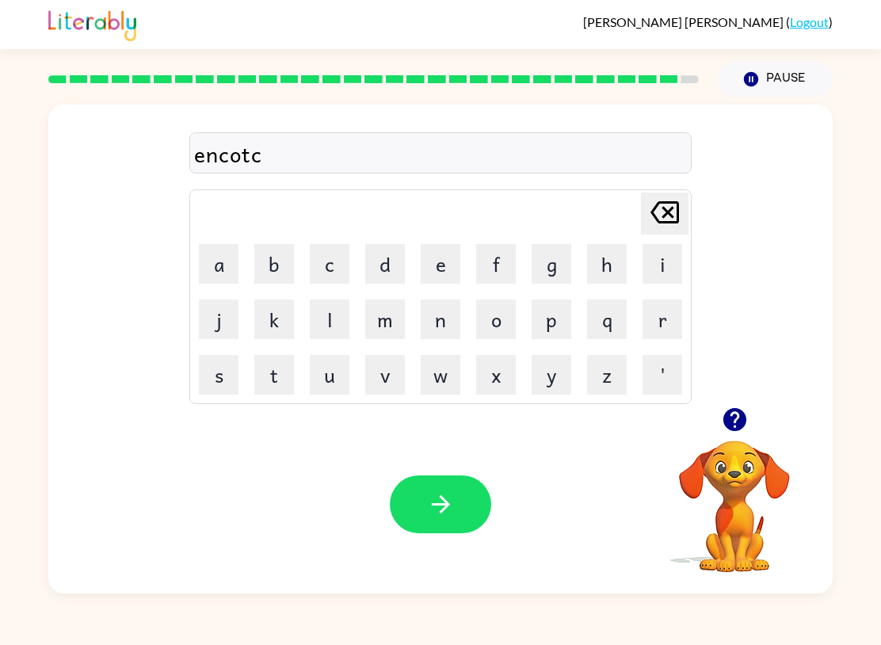
click at [676, 232] on div "[PERSON_NAME] last character input" at bounding box center [664, 213] width 38 height 40
click at [662, 219] on icon "[PERSON_NAME] last character input" at bounding box center [664, 212] width 38 height 38
click at [659, 215] on icon "[PERSON_NAME] last character input" at bounding box center [664, 212] width 38 height 38
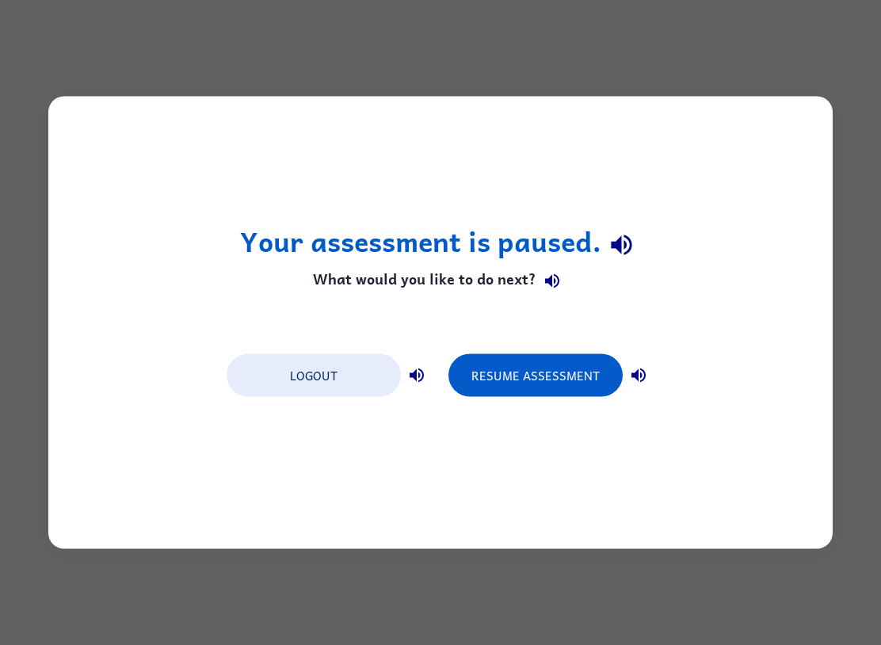
click at [557, 386] on button "Resume Assessment" at bounding box center [535, 375] width 174 height 43
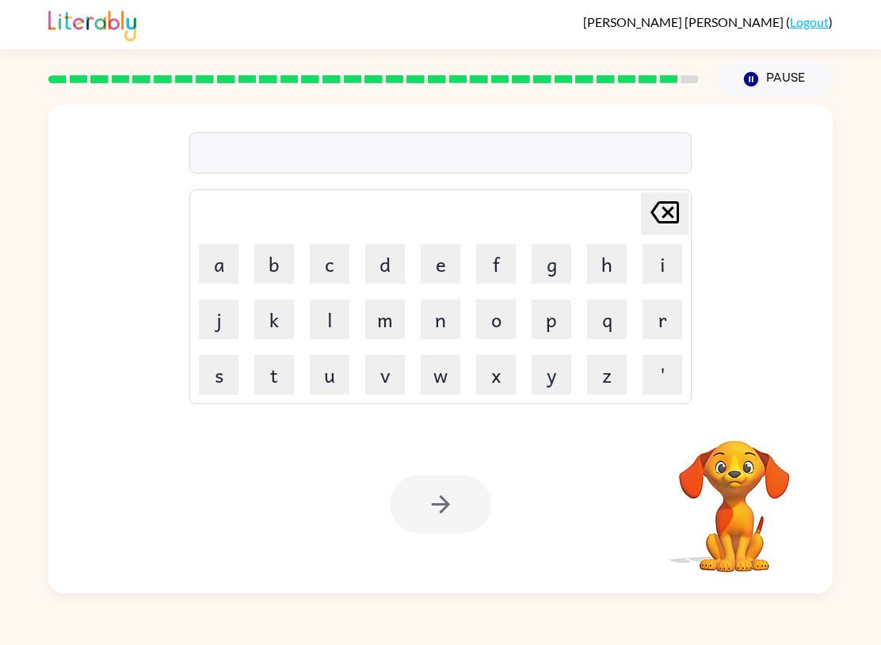
click at [445, 264] on button "e" at bounding box center [441, 264] width 40 height 40
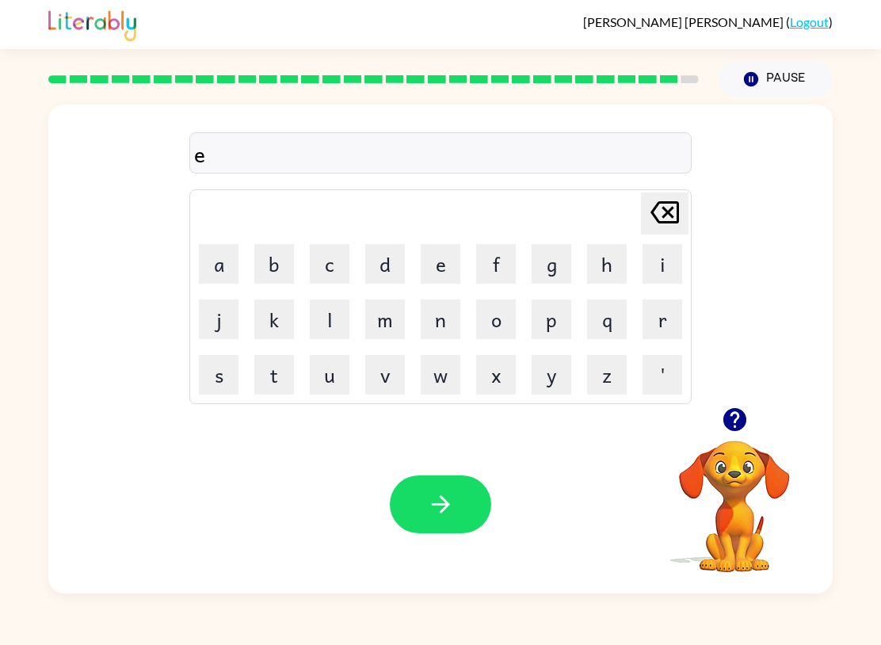
click at [448, 324] on button "n" at bounding box center [441, 319] width 40 height 40
click at [333, 261] on button "c" at bounding box center [330, 264] width 40 height 40
click at [501, 319] on button "o" at bounding box center [496, 319] width 40 height 40
click at [332, 373] on button "u" at bounding box center [330, 375] width 40 height 40
click at [446, 332] on button "n" at bounding box center [441, 319] width 40 height 40
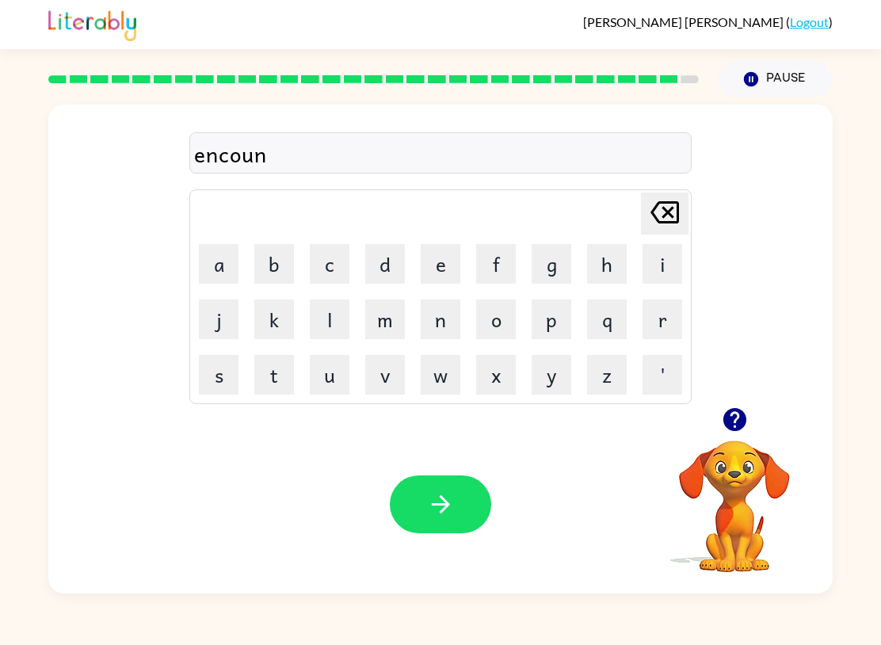
click at [266, 379] on button "t" at bounding box center [274, 375] width 40 height 40
click at [437, 271] on button "e" at bounding box center [441, 264] width 40 height 40
click at [664, 325] on button "r" at bounding box center [662, 319] width 40 height 40
click at [460, 511] on button "button" at bounding box center [440, 504] width 101 height 58
